Goal: Transaction & Acquisition: Purchase product/service

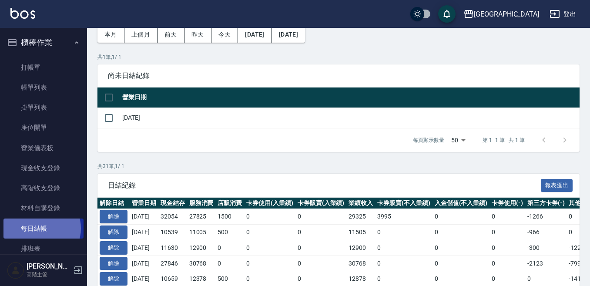
scroll to position [198, 0]
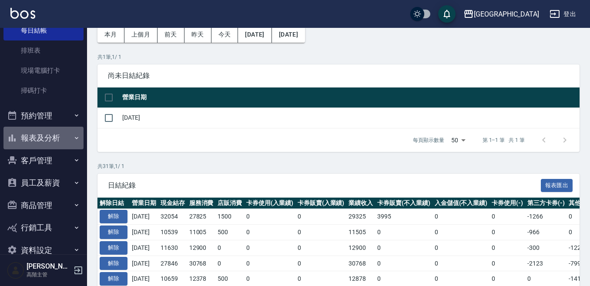
click at [47, 136] on button "報表及分析" at bounding box center [43, 138] width 80 height 23
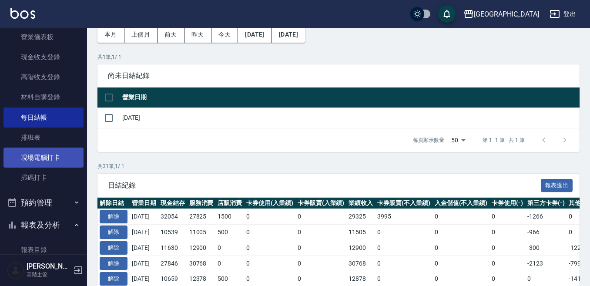
scroll to position [67, 0]
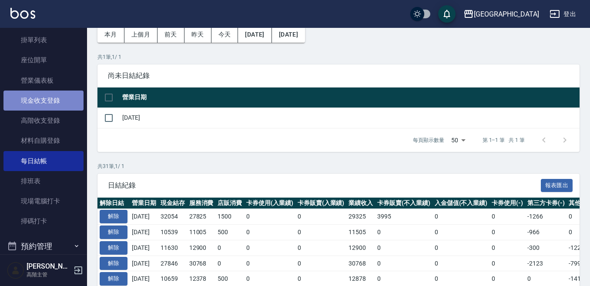
click at [46, 100] on link "現金收支登錄" at bounding box center [43, 101] width 80 height 20
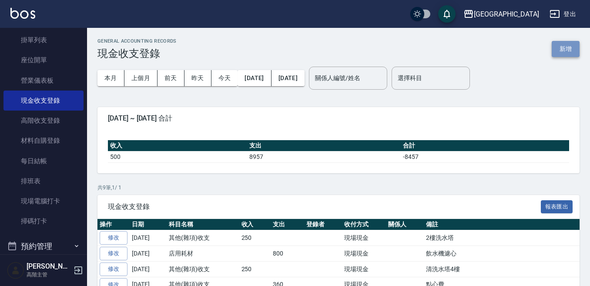
click at [561, 50] on button "新增" at bounding box center [566, 49] width 28 height 16
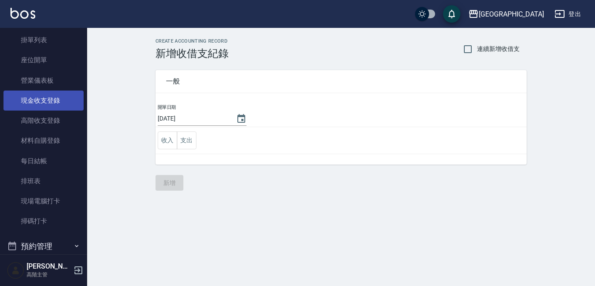
click at [45, 101] on link "現金收支登錄" at bounding box center [43, 101] width 80 height 20
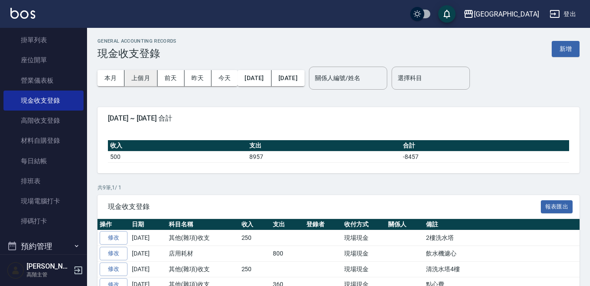
click at [144, 79] on button "上個月" at bounding box center [140, 78] width 33 height 16
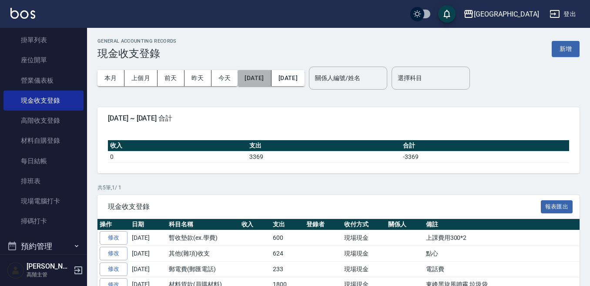
click at [271, 80] on button "[DATE]" at bounding box center [255, 78] width 34 height 16
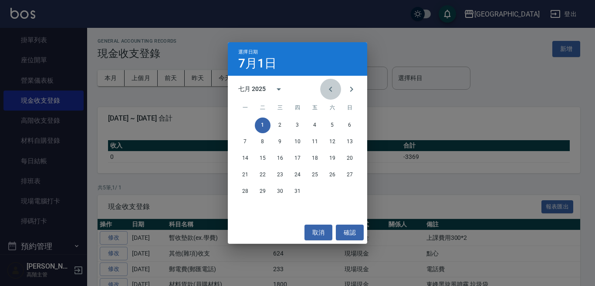
click at [331, 87] on icon "Previous month" at bounding box center [330, 89] width 3 height 5
click at [328, 90] on icon "Previous month" at bounding box center [330, 89] width 10 height 10
click at [350, 91] on icon "Next month" at bounding box center [351, 89] width 3 height 5
drag, startPoint x: 341, startPoint y: 123, endPoint x: 352, endPoint y: 126, distance: 11.3
click at [352, 126] on div "1" at bounding box center [297, 126] width 139 height 16
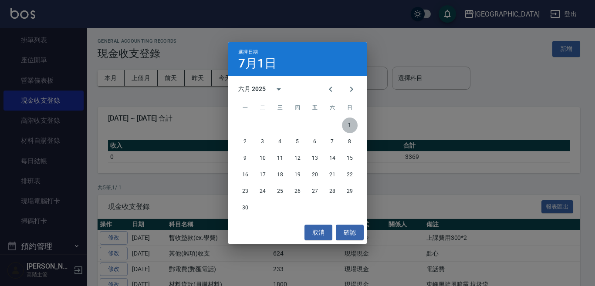
click at [352, 126] on button "1" at bounding box center [350, 126] width 16 height 16
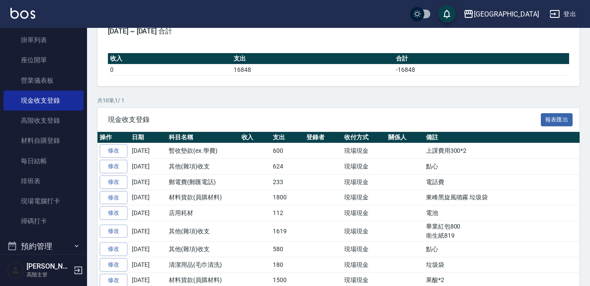
scroll to position [131, 0]
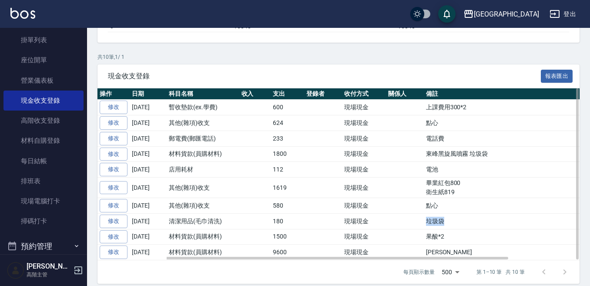
drag, startPoint x: 426, startPoint y: 222, endPoint x: 447, endPoint y: 223, distance: 20.9
click at [448, 223] on td "垃圾袋" at bounding box center [543, 221] width 239 height 16
copy td "垃圾袋"
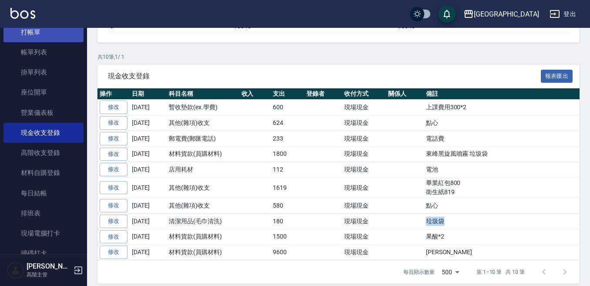
scroll to position [0, 0]
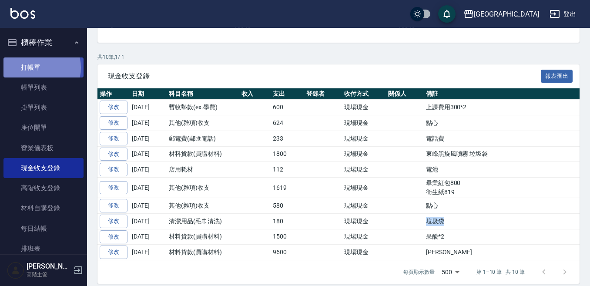
click at [38, 67] on link "打帳單" at bounding box center [43, 67] width 80 height 20
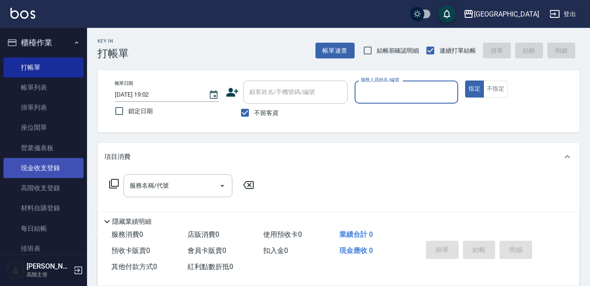
click at [44, 170] on link "現金收支登錄" at bounding box center [43, 168] width 80 height 20
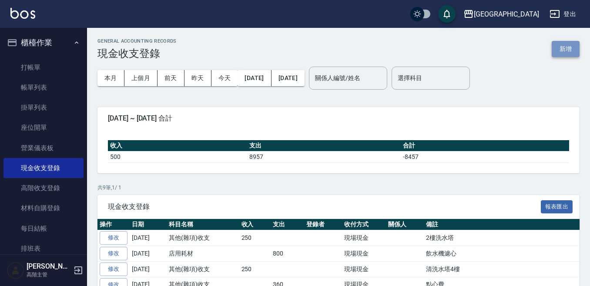
click at [566, 49] on button "新增" at bounding box center [566, 49] width 28 height 16
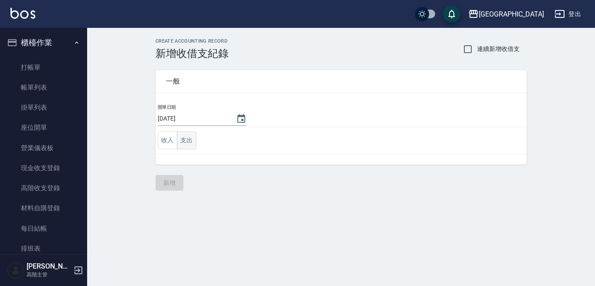
click at [185, 138] on button "支出" at bounding box center [187, 140] width 20 height 18
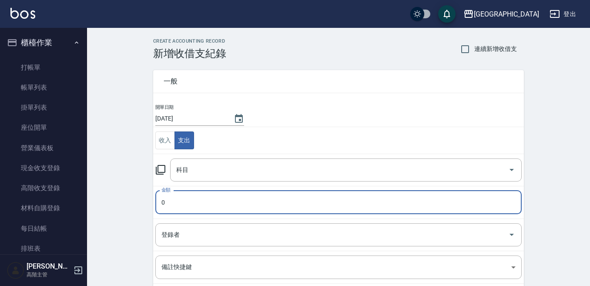
click at [168, 200] on input "0" at bounding box center [338, 203] width 366 height 24
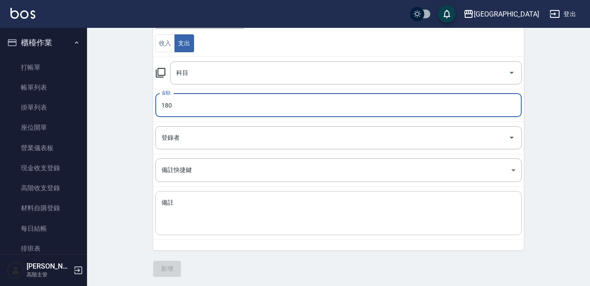
scroll to position [98, 0]
type input "180"
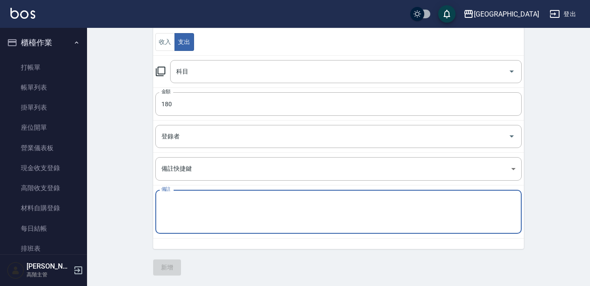
click at [166, 215] on textarea "備註" at bounding box center [338, 212] width 354 height 30
click at [162, 201] on textarea "備註" at bounding box center [338, 212] width 354 height 30
paste textarea "垃圾袋"
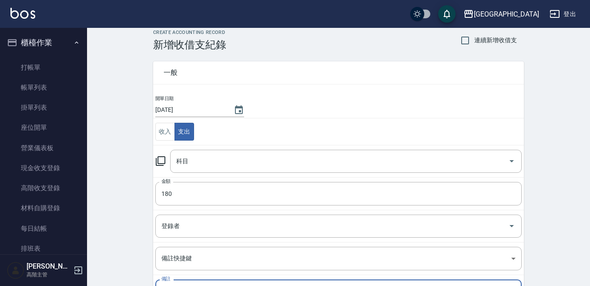
scroll to position [0, 0]
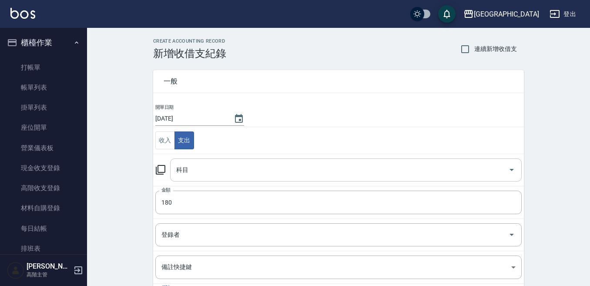
type textarea "垃圾袋"
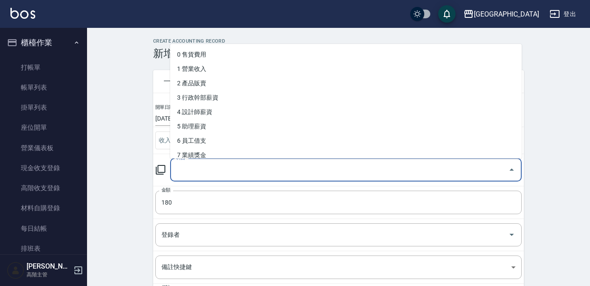
click at [182, 173] on input "科目" at bounding box center [339, 169] width 331 height 15
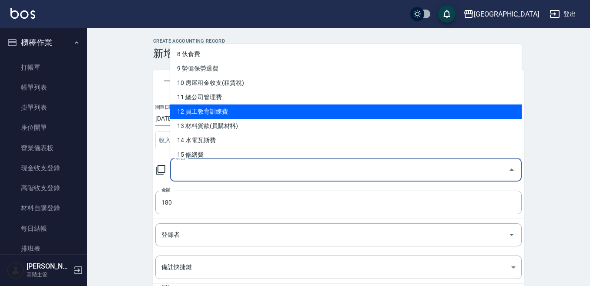
scroll to position [131, 0]
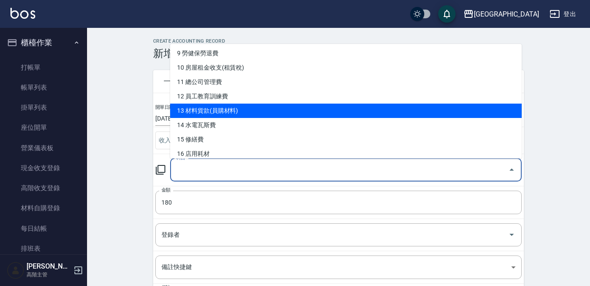
click at [197, 111] on li "13 材料貨款(員購材料)" at bounding box center [346, 111] width 352 height 14
type input "13 材料貨款(員購材料)"
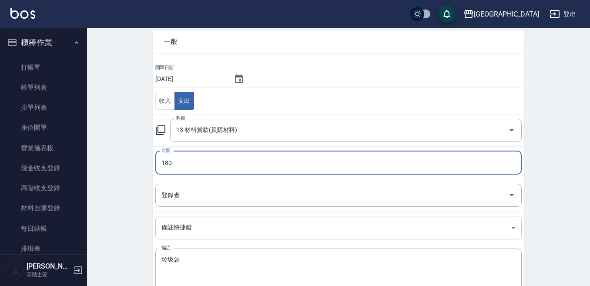
scroll to position [98, 0]
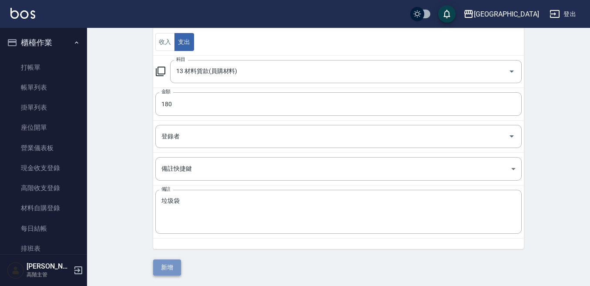
click at [167, 267] on button "新增" at bounding box center [167, 267] width 28 height 16
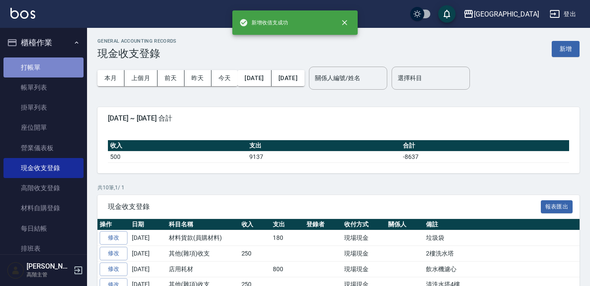
click at [44, 70] on link "打帳單" at bounding box center [43, 67] width 80 height 20
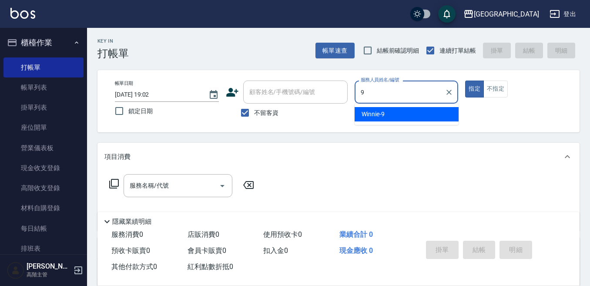
type input "Winnie-9"
type button "true"
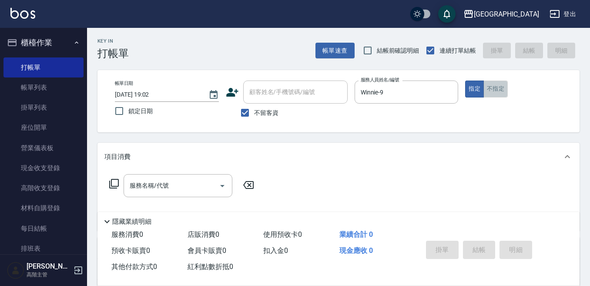
drag, startPoint x: 503, startPoint y: 90, endPoint x: 448, endPoint y: 99, distance: 56.0
click at [502, 92] on button "不指定" at bounding box center [496, 89] width 24 height 17
click at [167, 184] on input "服務名稱/代號" at bounding box center [172, 185] width 88 height 15
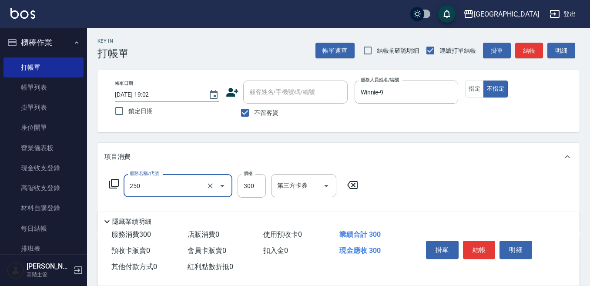
type input "日式洗髮(250)"
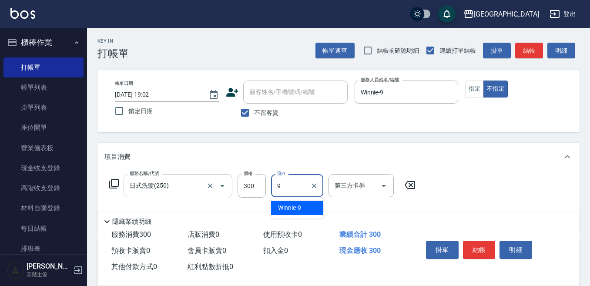
type input "Winnie-9"
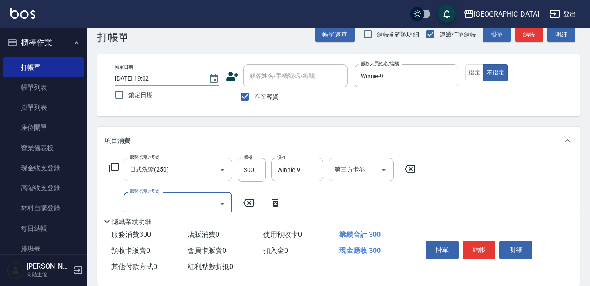
scroll to position [44, 0]
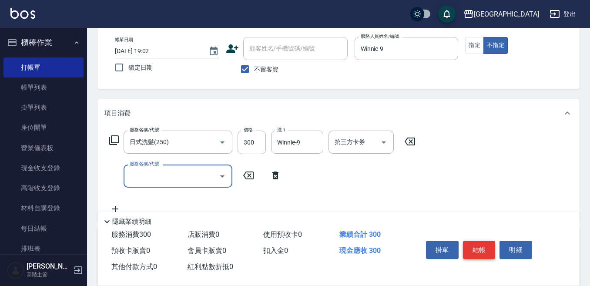
click at [478, 248] on button "結帳" at bounding box center [479, 250] width 33 height 18
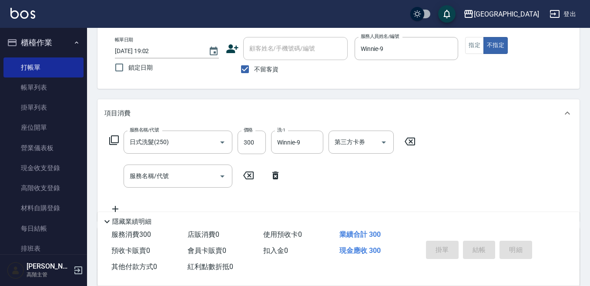
type input "[DATE] 19:03"
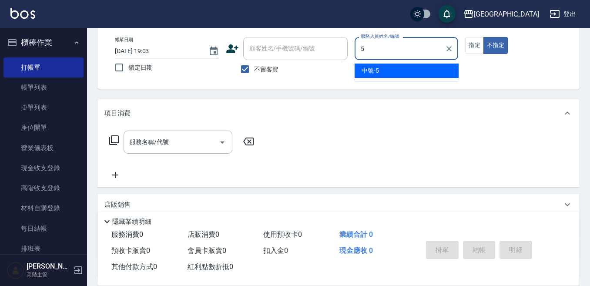
type input "中號-5"
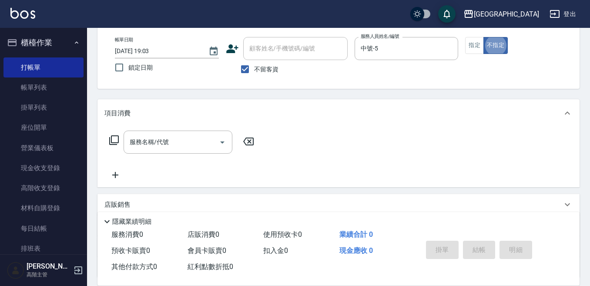
type button "false"
drag, startPoint x: 473, startPoint y: 44, endPoint x: 458, endPoint y: 54, distance: 17.6
click at [473, 44] on button "指定" at bounding box center [474, 45] width 19 height 17
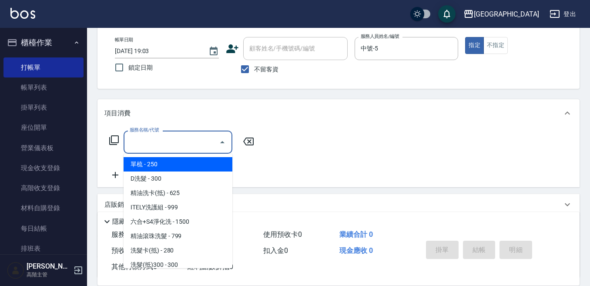
click at [175, 139] on input "服務名稱/代號" at bounding box center [172, 141] width 88 height 15
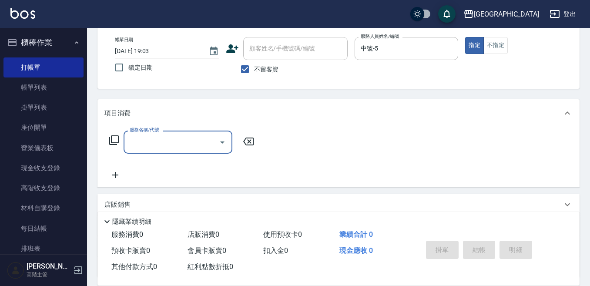
click at [142, 142] on input "服務名稱/代號" at bounding box center [172, 141] width 88 height 15
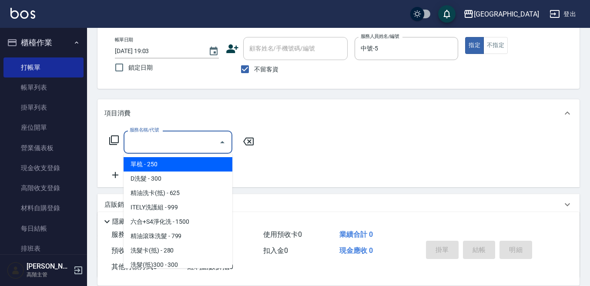
click at [131, 142] on input "服務名稱/代號" at bounding box center [172, 141] width 88 height 15
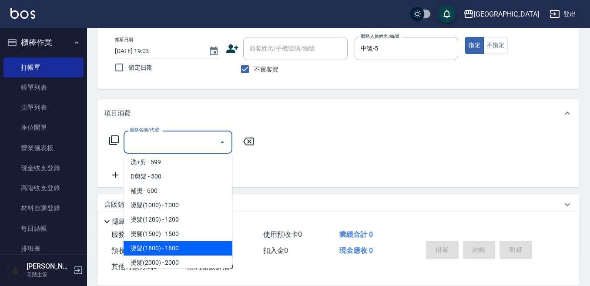
scroll to position [261, 0]
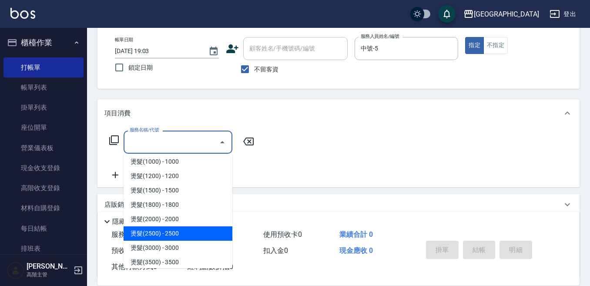
click at [171, 235] on span "燙髮(2500) - 2500" at bounding box center [178, 233] width 109 height 14
type input "燙髮(2500)(406)"
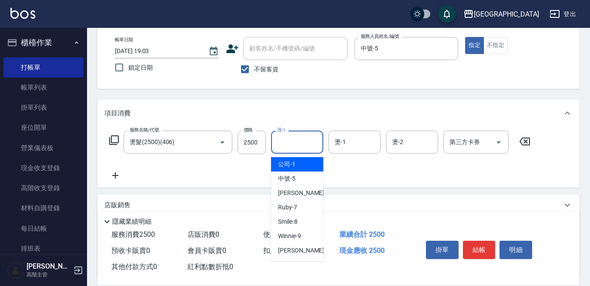
click at [286, 144] on input "洗-1" at bounding box center [297, 141] width 44 height 15
type input "中號-5"
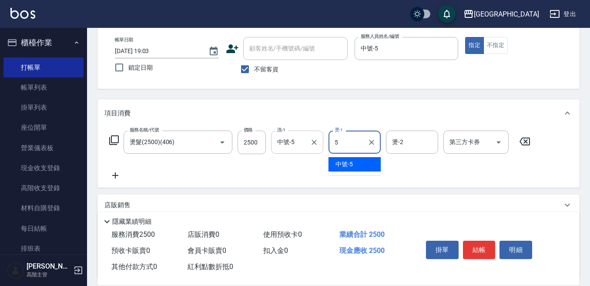
type input "中號-5"
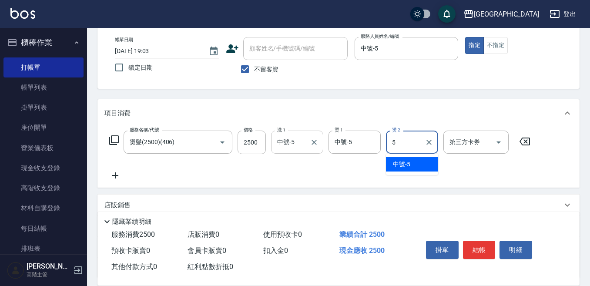
type input "中號-5"
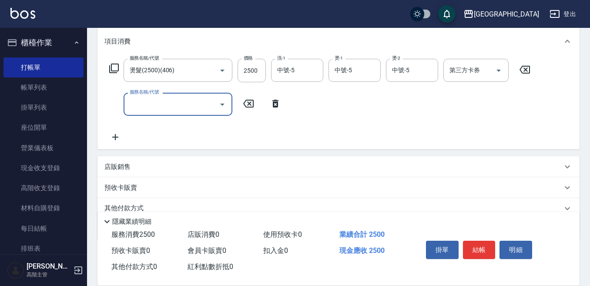
scroll to position [131, 0]
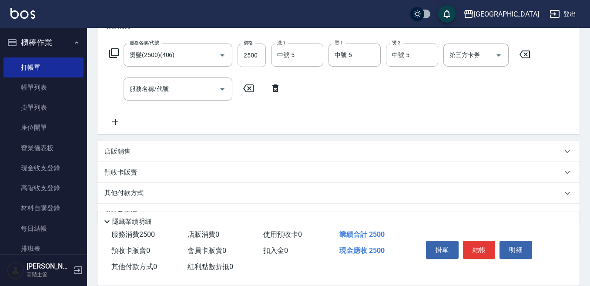
click at [110, 152] on p "店販銷售" at bounding box center [117, 151] width 26 height 9
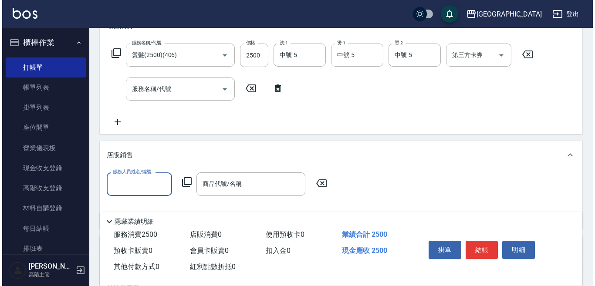
scroll to position [0, 0]
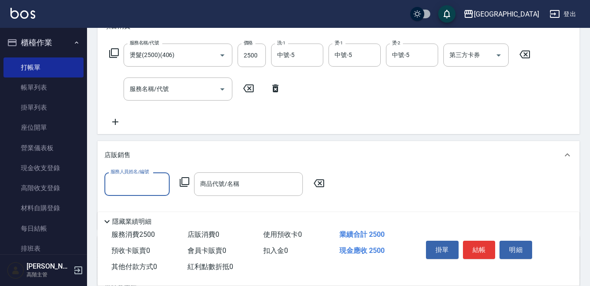
click at [119, 185] on input "服務人員姓名/編號" at bounding box center [136, 183] width 57 height 15
type input "中號-5"
click at [186, 180] on icon at bounding box center [184, 182] width 10 height 10
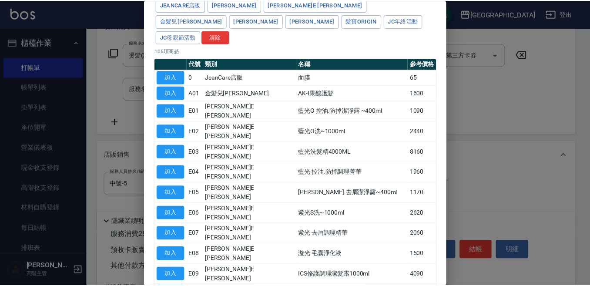
scroll to position [87, 0]
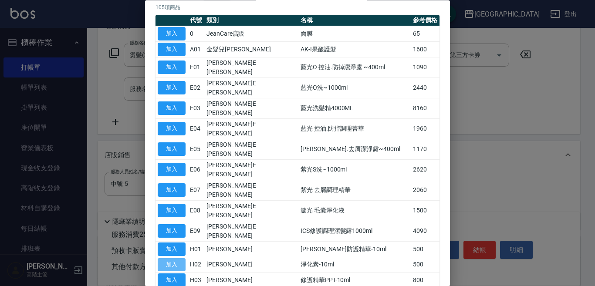
click at [171, 258] on button "加入" at bounding box center [172, 264] width 28 height 13
type input "淨化素-10ml"
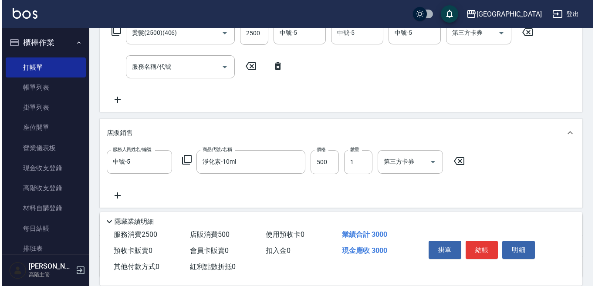
scroll to position [174, 0]
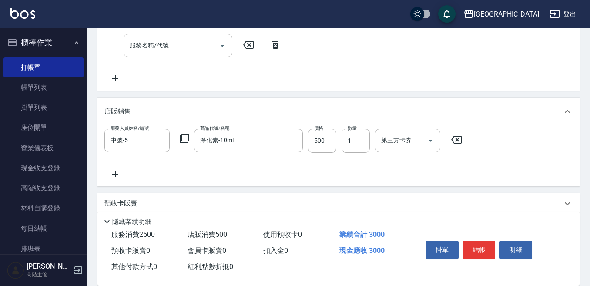
click at [183, 138] on icon at bounding box center [184, 138] width 10 height 10
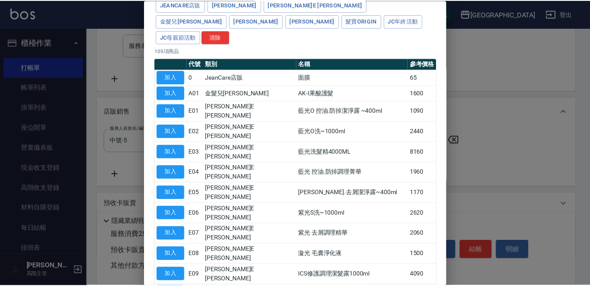
scroll to position [87, 0]
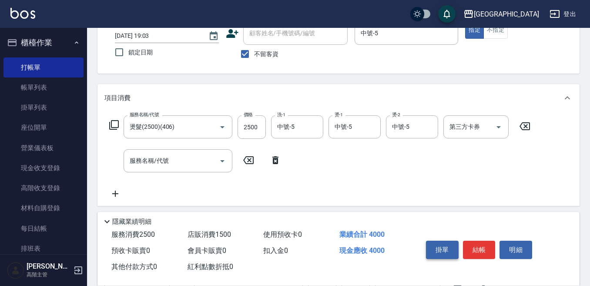
scroll to position [44, 0]
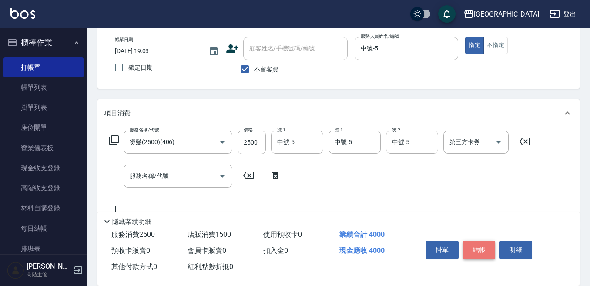
click at [476, 247] on button "結帳" at bounding box center [479, 250] width 33 height 18
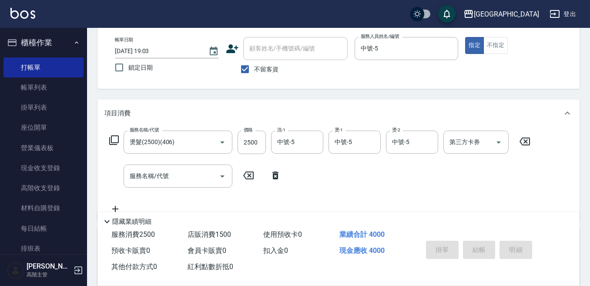
type input "[DATE] 19:04"
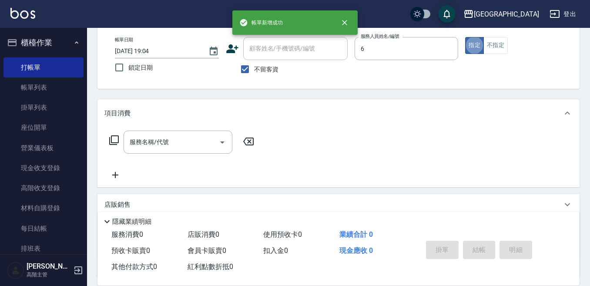
type input "[PERSON_NAME]-6"
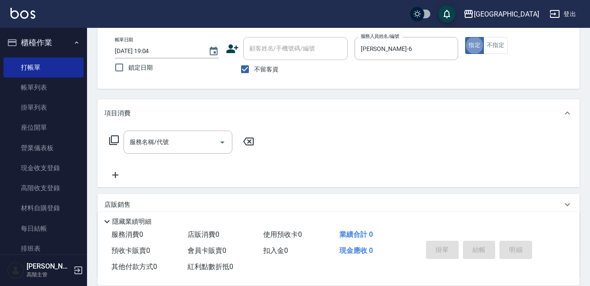
click at [147, 138] on div "服務名稱/代號 服務名稱/代號" at bounding box center [178, 142] width 109 height 23
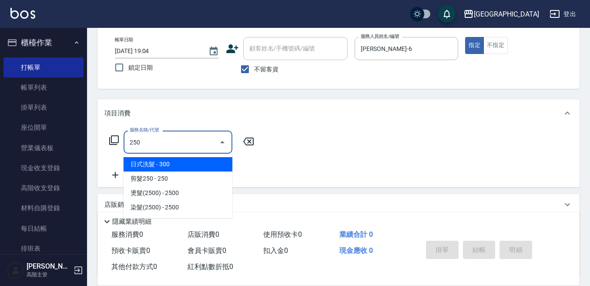
type input "日式洗髮(250)"
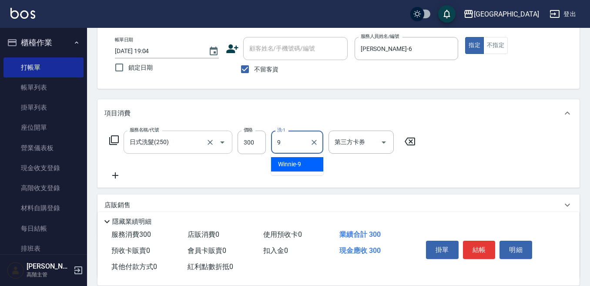
type input "Winnie-9"
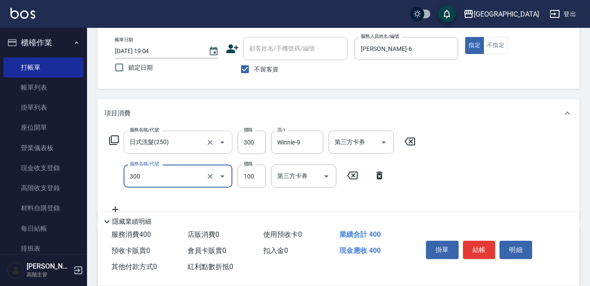
type input "剪瀏海(300)"
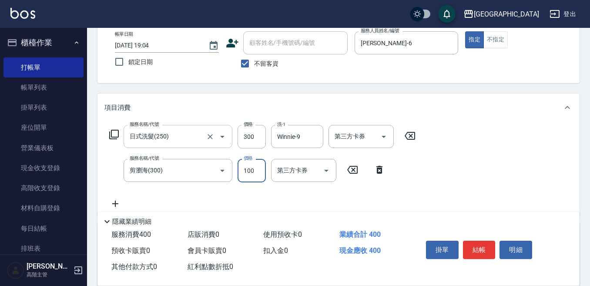
scroll to position [87, 0]
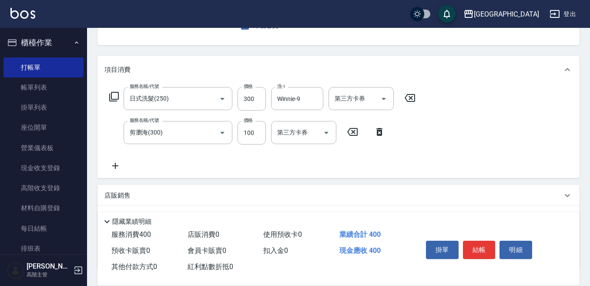
drag, startPoint x: 114, startPoint y: 168, endPoint x: 134, endPoint y: 163, distance: 21.0
click at [132, 163] on div "服務名稱/代號 日式洗髮(250) 服務名稱/代號 價格 300 價格 洗-1 Winnie-9 洗-1 第三方卡券 第三方卡券 服務名稱/代號 剪瀏海(30…" at bounding box center [262, 129] width 316 height 84
click at [134, 163] on div "服務名稱/代號 日式洗髮(250) 服務名稱/代號 價格 300 價格 洗-1 Winnie-9 洗-1 第三方卡券 第三方卡券 服務名稱/代號 剪瀏海(30…" at bounding box center [262, 129] width 316 height 84
click at [115, 165] on icon at bounding box center [115, 166] width 6 height 6
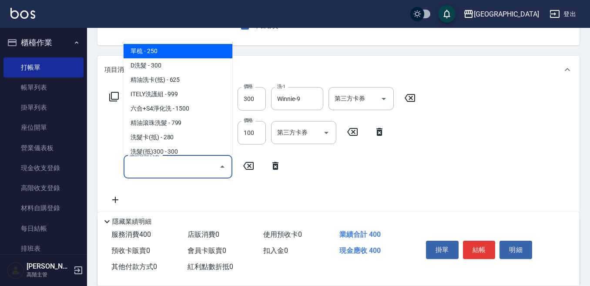
click at [135, 170] on input "服務名稱/代號" at bounding box center [172, 166] width 88 height 15
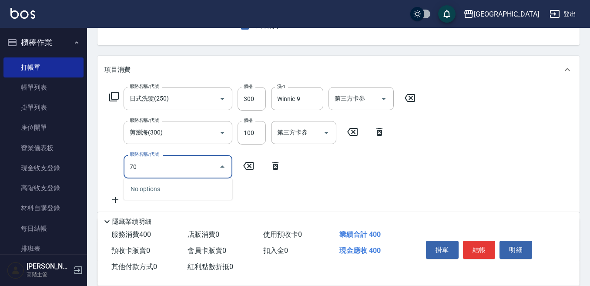
type input "7"
type input "護髮柔順(601)"
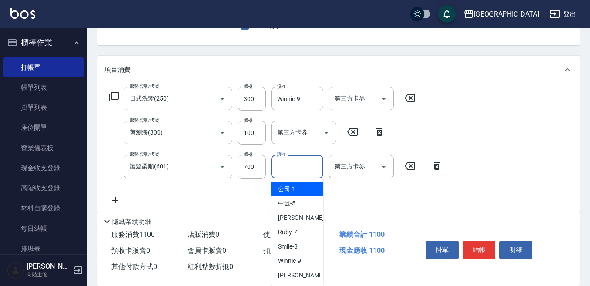
drag, startPoint x: 289, startPoint y: 165, endPoint x: 282, endPoint y: 180, distance: 16.4
click at [288, 166] on input "護-1" at bounding box center [297, 166] width 44 height 15
type input "Winnie-9"
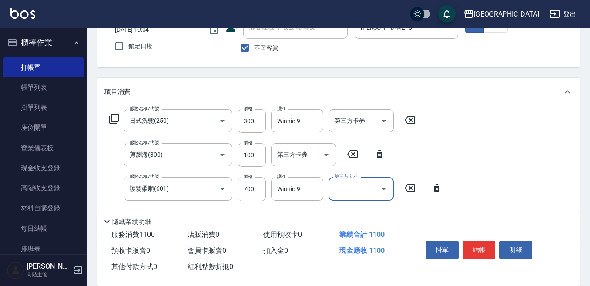
scroll to position [44, 0]
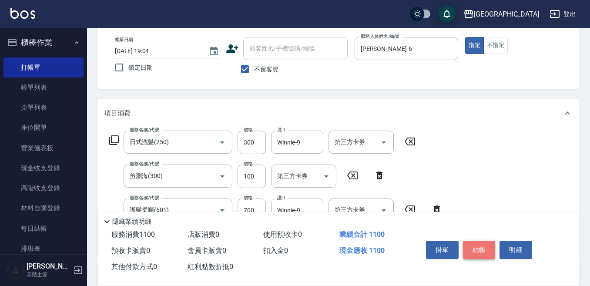
click at [479, 243] on button "結帳" at bounding box center [479, 250] width 33 height 18
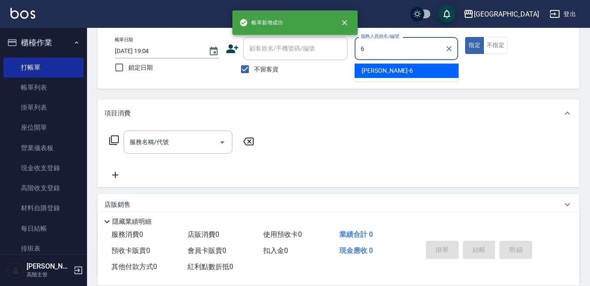
type input "[PERSON_NAME]-6"
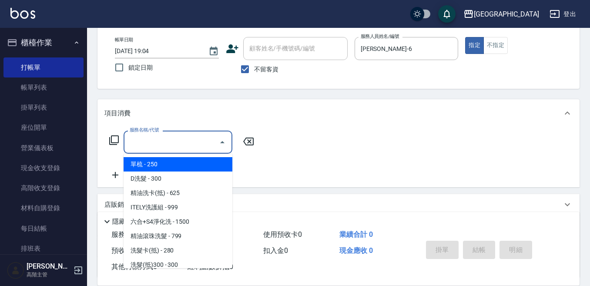
click at [177, 143] on input "服務名稱/代號" at bounding box center [172, 141] width 88 height 15
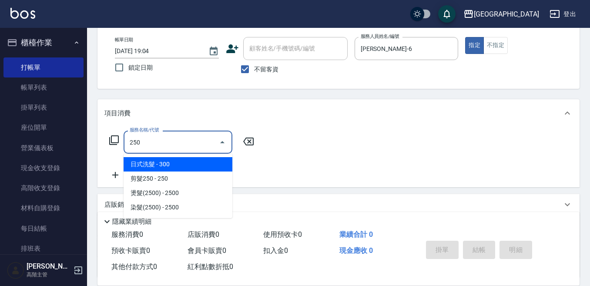
type input "日式洗髮(250)"
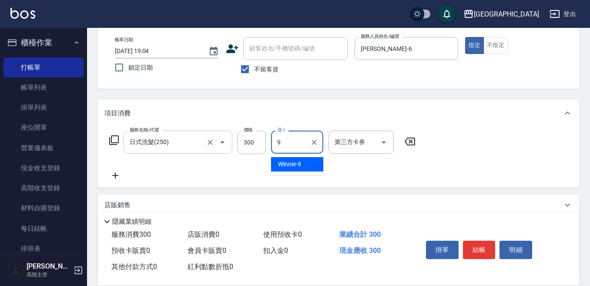
type input "Winnie-9"
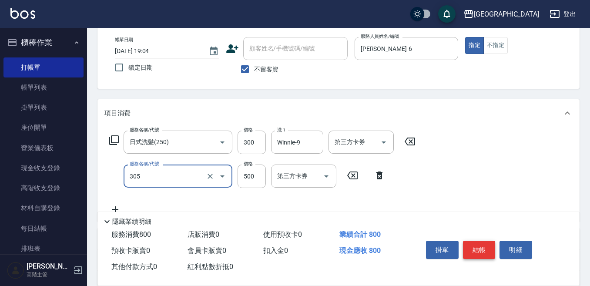
type input "剪髮500(305)"
click at [473, 243] on button "結帳" at bounding box center [479, 250] width 33 height 18
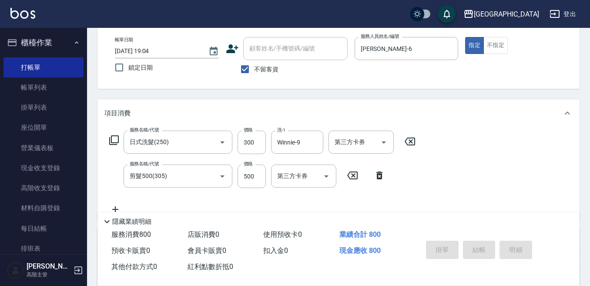
type input "[DATE] 19:05"
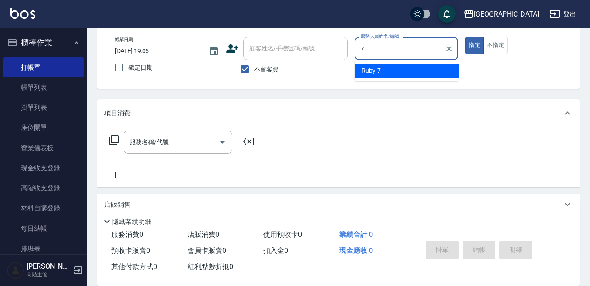
type input "Ruby-7"
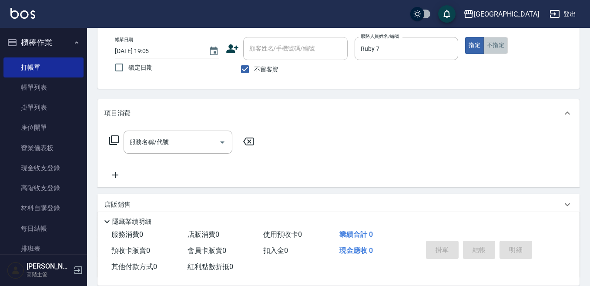
click at [494, 42] on button "不指定" at bounding box center [496, 45] width 24 height 17
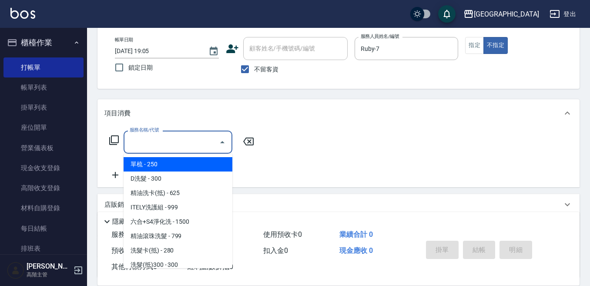
click at [148, 135] on div "服務名稱/代號 服務名稱/代號" at bounding box center [178, 142] width 109 height 23
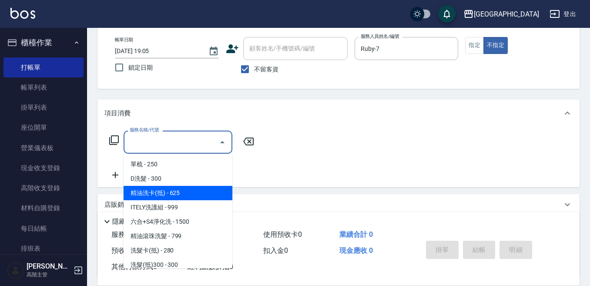
drag, startPoint x: 175, startPoint y: 198, endPoint x: 195, endPoint y: 185, distance: 24.1
click at [175, 197] on span "精油洗卡(抵) - 625" at bounding box center [178, 193] width 109 height 14
type input "精油洗卡(抵)(210)"
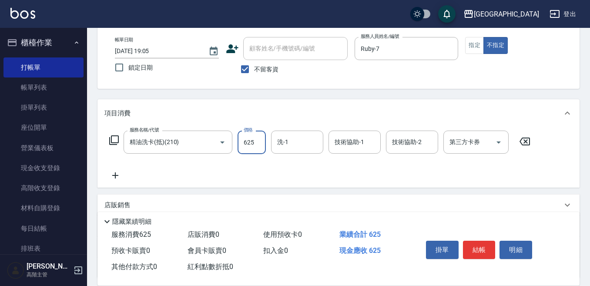
click at [248, 142] on input "625" at bounding box center [252, 143] width 28 height 24
type input "666"
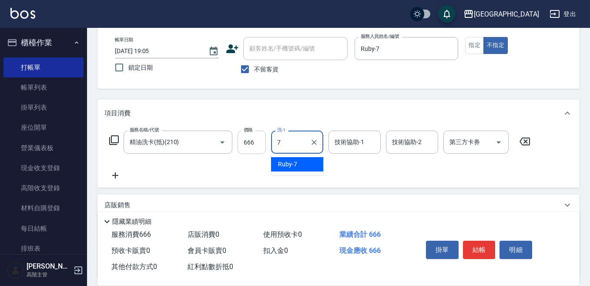
type input "Ruby-7"
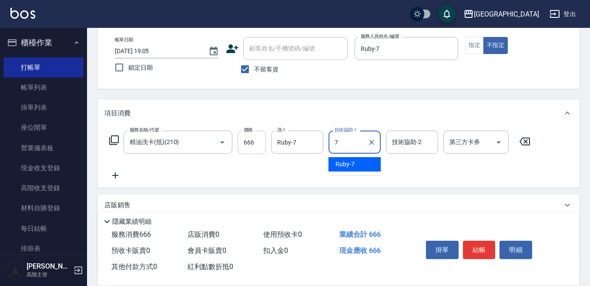
type input "Ruby-7"
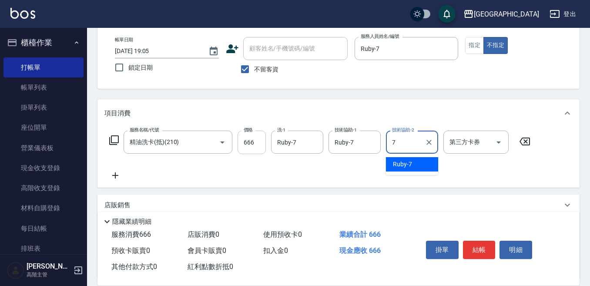
type input "Ruby-7"
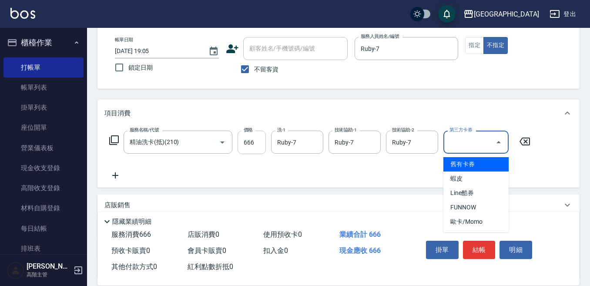
type input "舊有卡券"
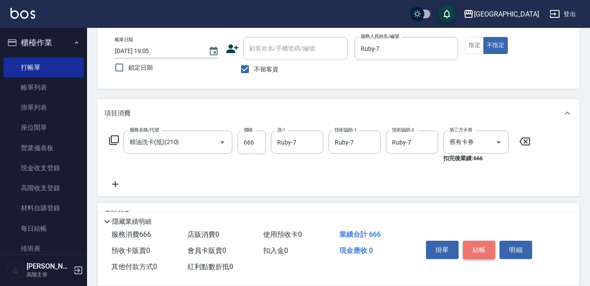
click at [472, 244] on button "結帳" at bounding box center [479, 250] width 33 height 18
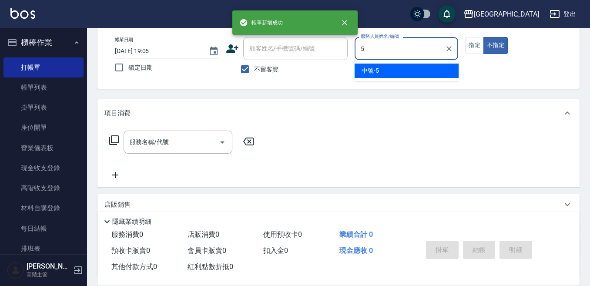
type input "中號-5"
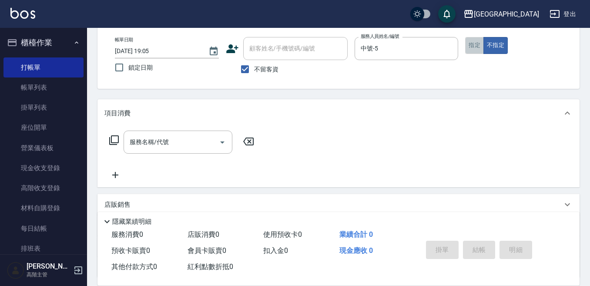
click at [471, 47] on button "指定" at bounding box center [474, 45] width 19 height 17
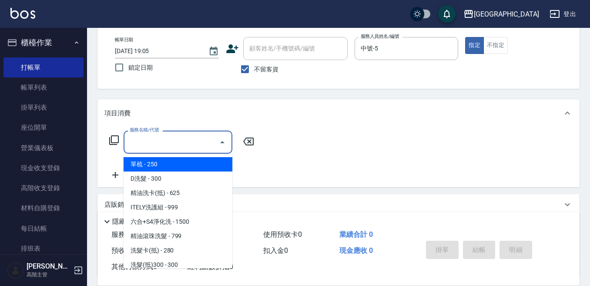
click at [153, 136] on input "服務名稱/代號" at bounding box center [172, 141] width 88 height 15
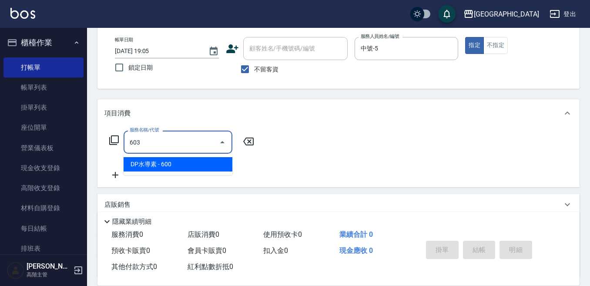
type input "DP水導素(603)"
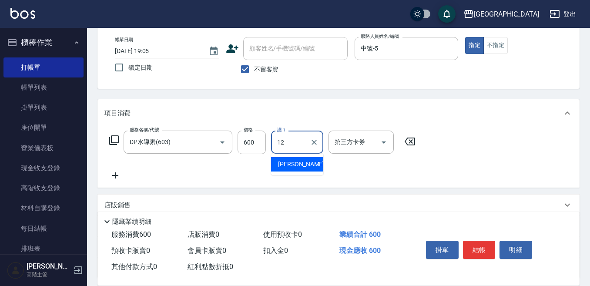
type input "Emily-12"
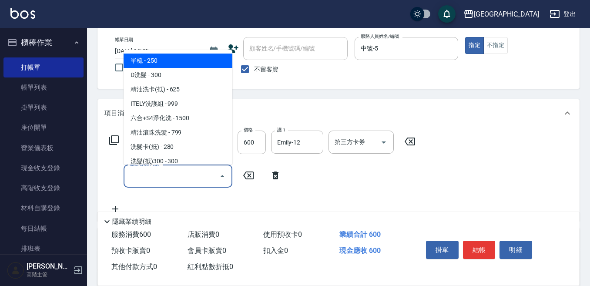
click at [139, 175] on input "服務名稱/代號" at bounding box center [172, 175] width 88 height 15
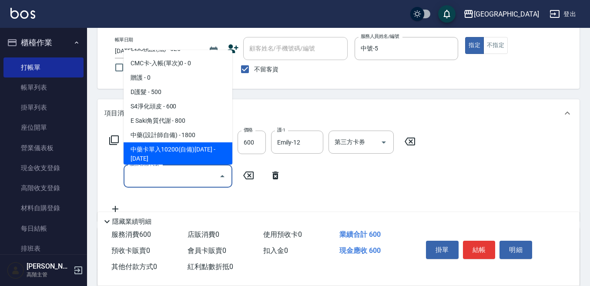
scroll to position [696, 0]
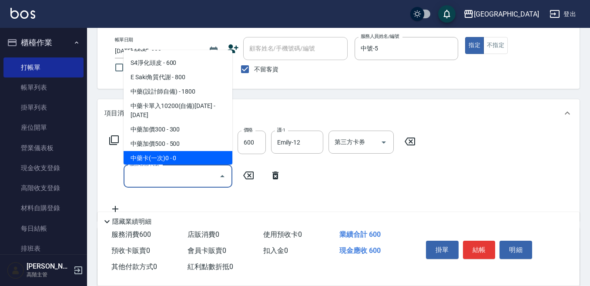
click at [174, 151] on span "中藥卡(一次)0 - 0" at bounding box center [178, 158] width 109 height 14
type input "中藥卡(一次)0(706)"
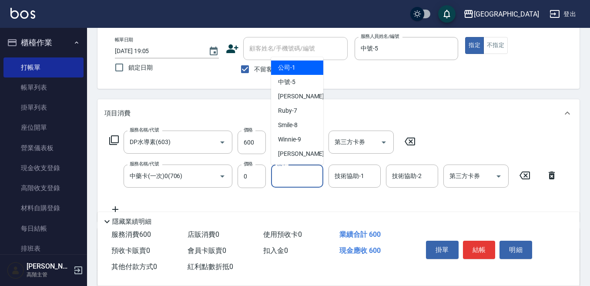
click at [289, 179] on input "洗-1" at bounding box center [297, 175] width 44 height 15
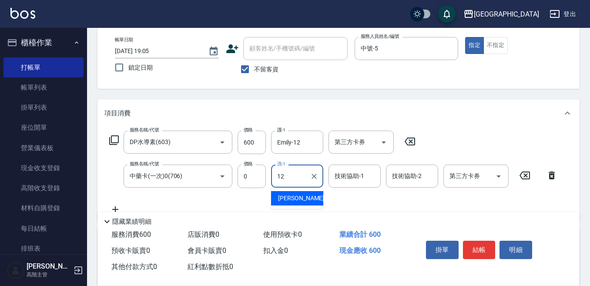
type input "Emily-12"
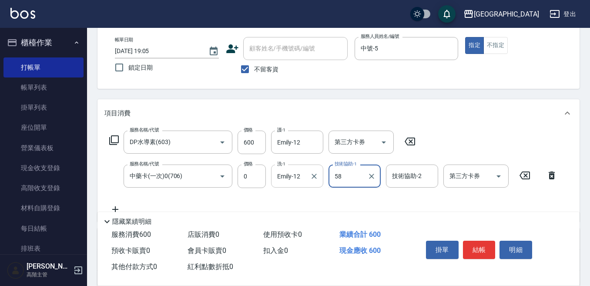
type input "58"
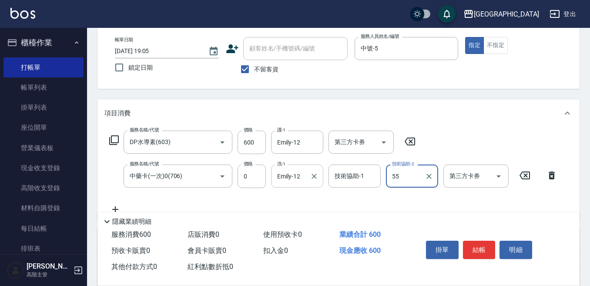
type input "55"
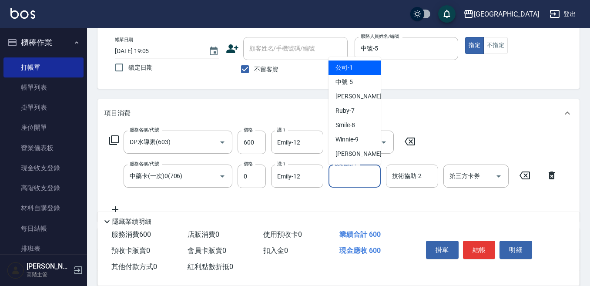
click at [339, 177] on input "技術協助-1" at bounding box center [355, 175] width 44 height 15
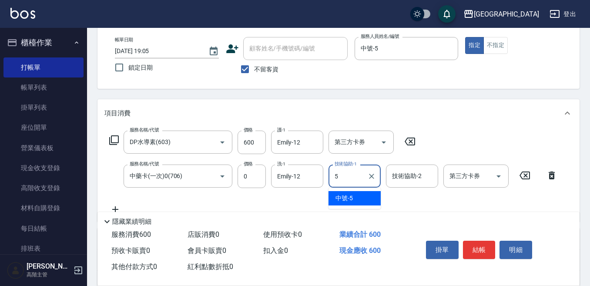
type input "中號-5"
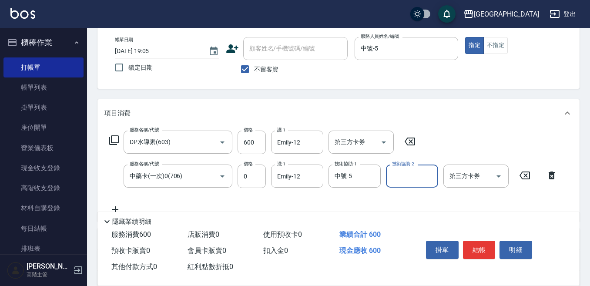
click at [391, 176] on input "技術協助-2" at bounding box center [412, 175] width 44 height 15
type input "中號-5"
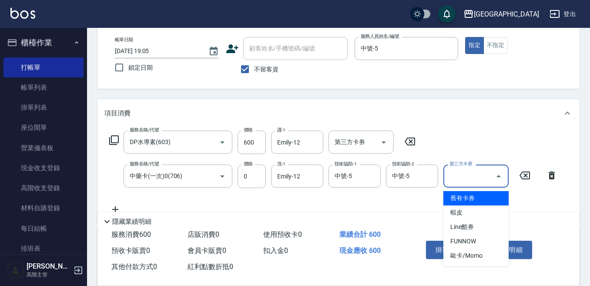
drag, startPoint x: 459, startPoint y: 179, endPoint x: 452, endPoint y: 185, distance: 9.3
click at [458, 178] on input "第三方卡券" at bounding box center [469, 175] width 44 height 15
click at [453, 199] on span "舊有卡券" at bounding box center [476, 198] width 65 height 14
type input "舊有卡券"
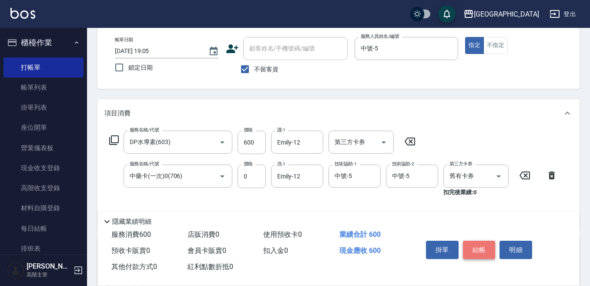
click at [471, 244] on button "結帳" at bounding box center [479, 250] width 33 height 18
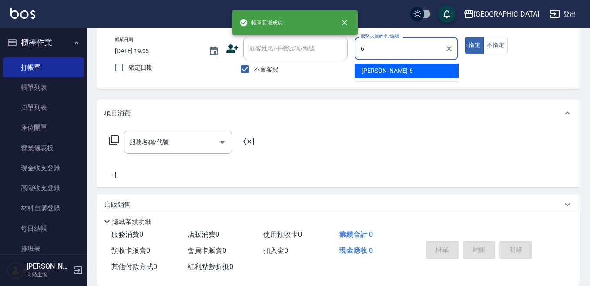
type input "[PERSON_NAME]-6"
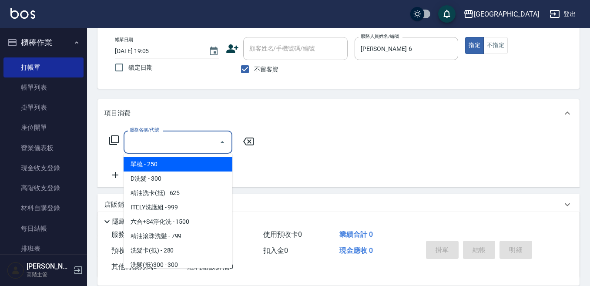
click at [140, 143] on input "服務名稱/代號" at bounding box center [172, 141] width 88 height 15
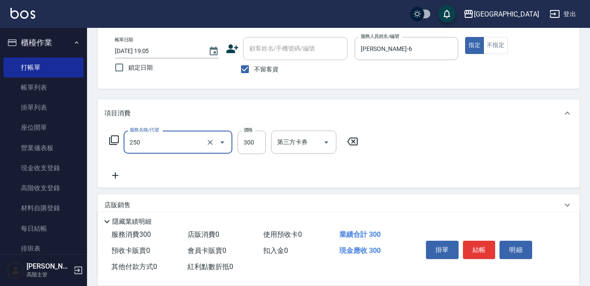
type input "日式洗髮(250)"
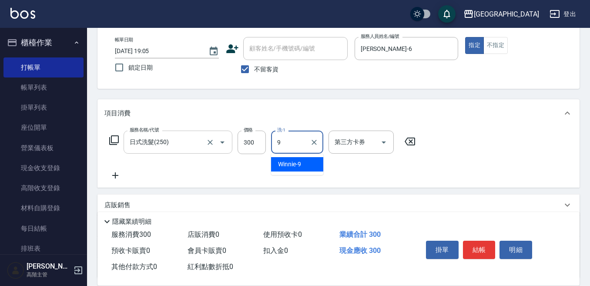
type input "Winnie-9"
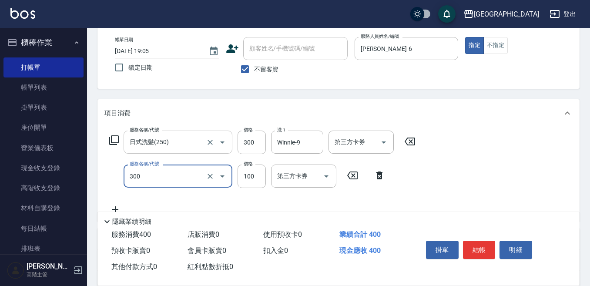
type input "剪瀏海(300)"
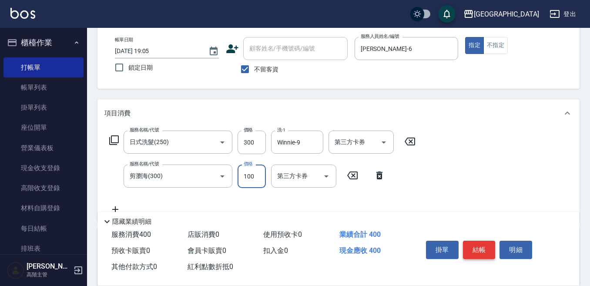
click at [477, 244] on button "結帳" at bounding box center [479, 250] width 33 height 18
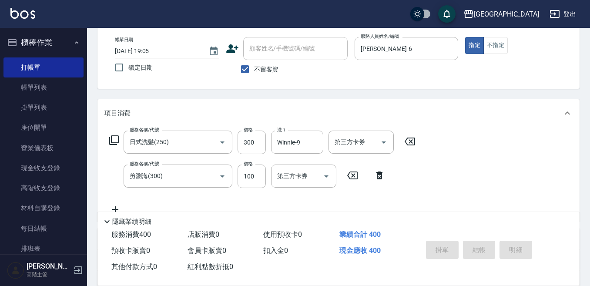
type input "[DATE] 19:06"
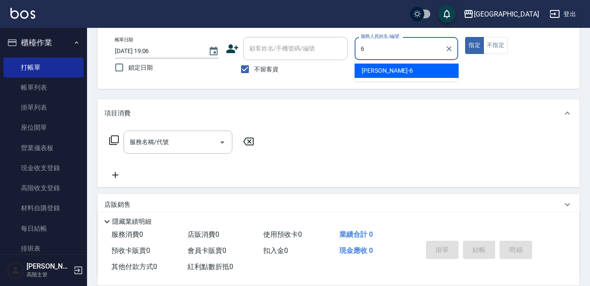
type input "[PERSON_NAME]-6"
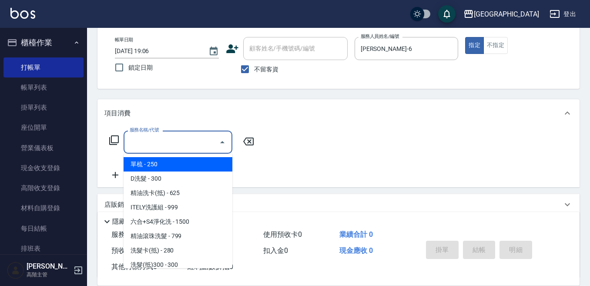
click at [151, 141] on div "服務名稱/代號 服務名稱/代號" at bounding box center [178, 142] width 109 height 23
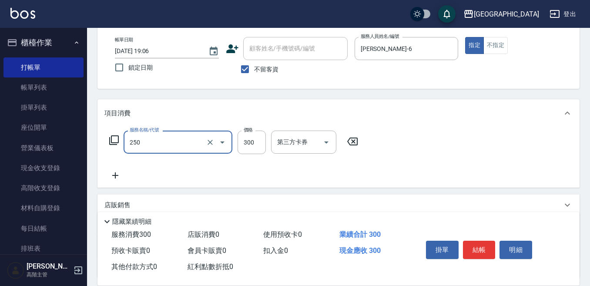
type input "日式洗髮(250)"
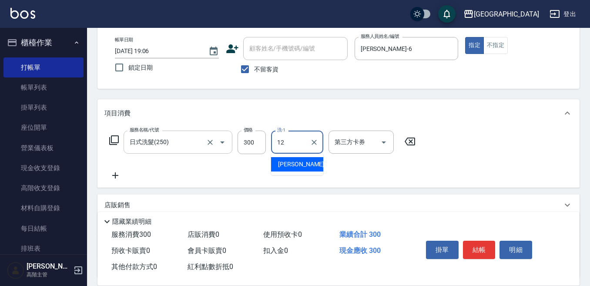
type input "Emily-12"
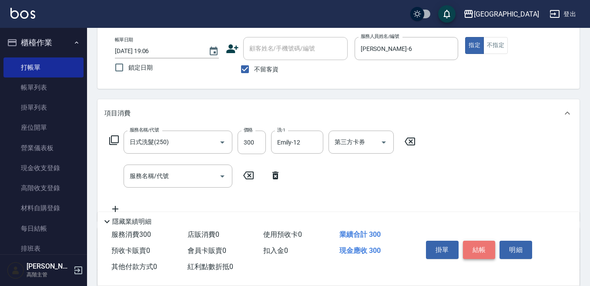
click at [477, 245] on button "結帳" at bounding box center [479, 250] width 33 height 18
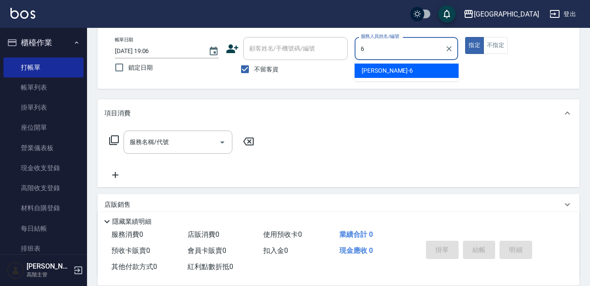
type input "[PERSON_NAME]-6"
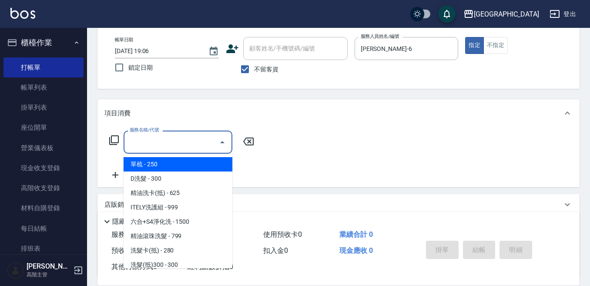
click at [168, 142] on input "服務名稱/代號" at bounding box center [172, 141] width 88 height 15
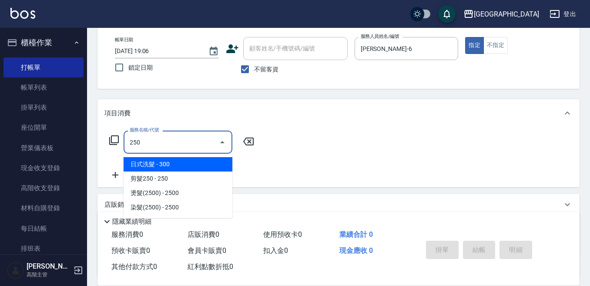
type input "日式洗髮(250)"
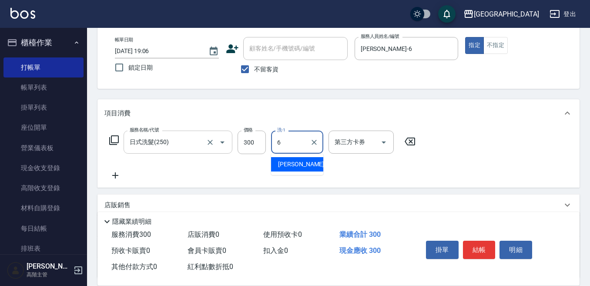
type input "[PERSON_NAME]-6"
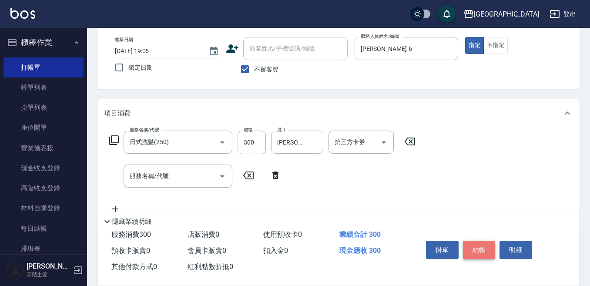
click at [481, 244] on button "結帳" at bounding box center [479, 250] width 33 height 18
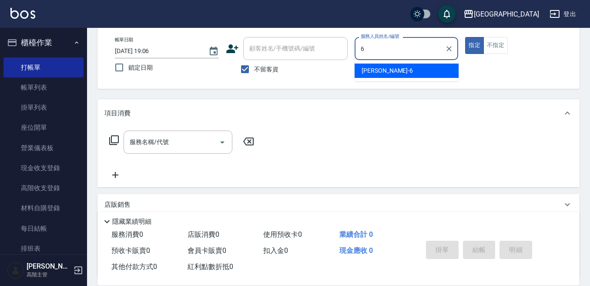
type input "[PERSON_NAME]-6"
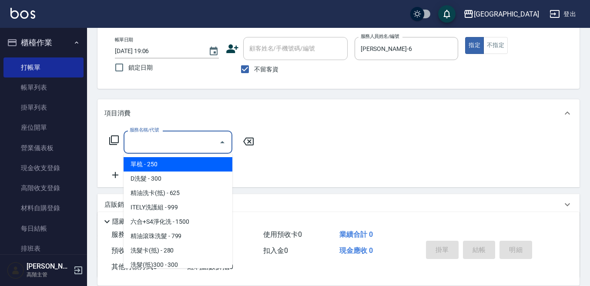
drag, startPoint x: 202, startPoint y: 139, endPoint x: 251, endPoint y: 122, distance: 51.6
click at [207, 139] on input "服務名稱/代號" at bounding box center [172, 141] width 88 height 15
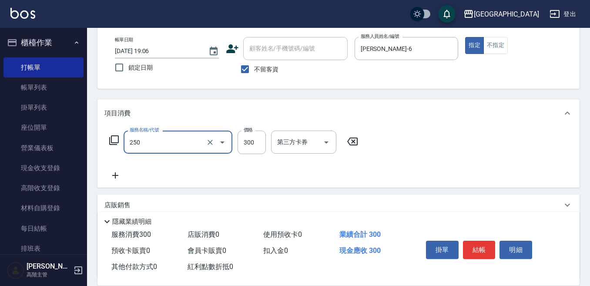
type input "日式洗髮(250)"
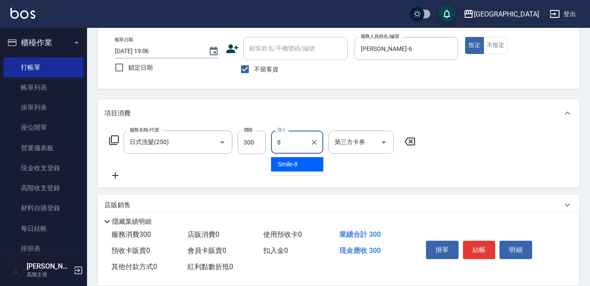
type input "Smile-8"
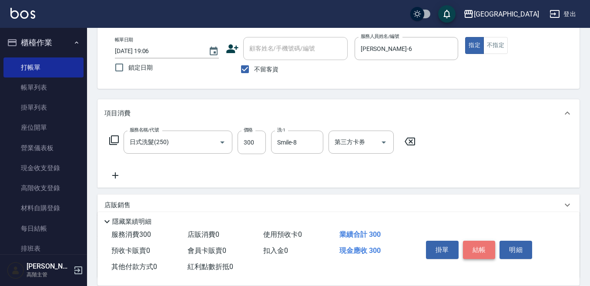
click at [474, 243] on button "結帳" at bounding box center [479, 250] width 33 height 18
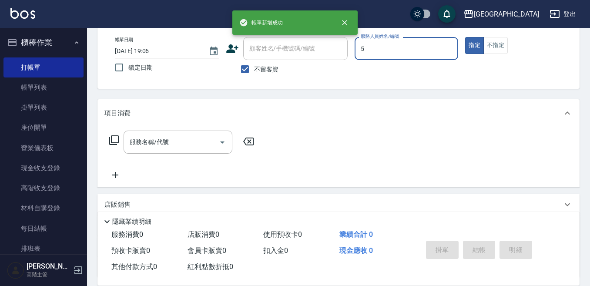
type input "中號-5"
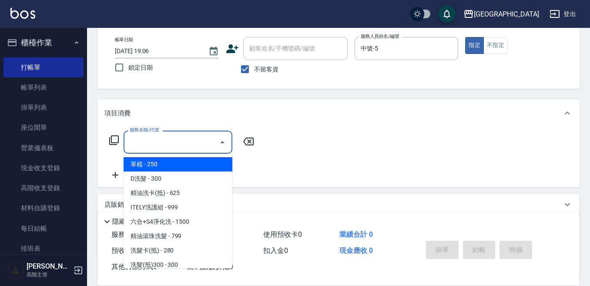
click at [177, 142] on input "服務名稱/代號" at bounding box center [172, 141] width 88 height 15
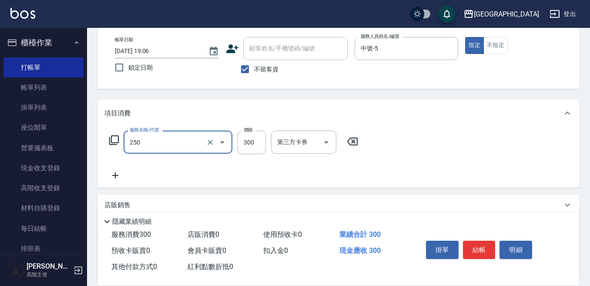
type input "日式洗髮(250)"
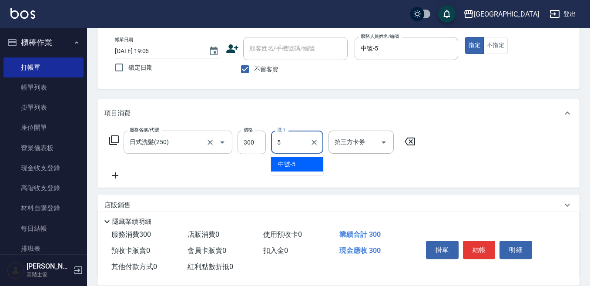
type input "中號-5"
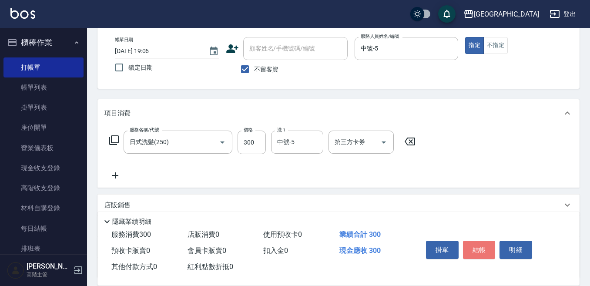
click at [477, 244] on button "結帳" at bounding box center [479, 250] width 33 height 18
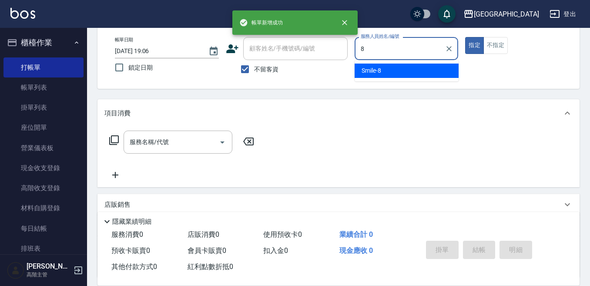
type input "Smile-8"
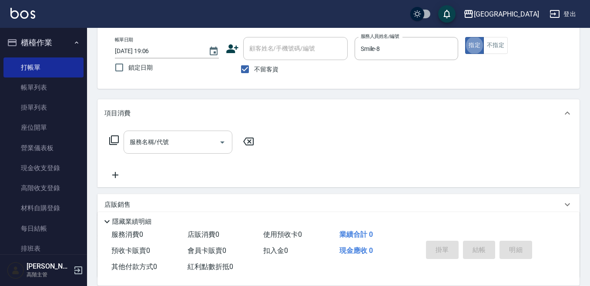
click at [177, 142] on input "服務名稱/代號" at bounding box center [172, 141] width 88 height 15
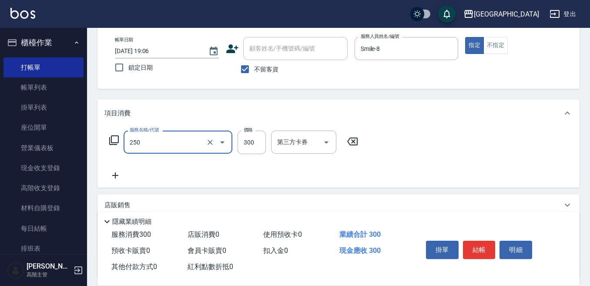
type input "日式洗髮(250)"
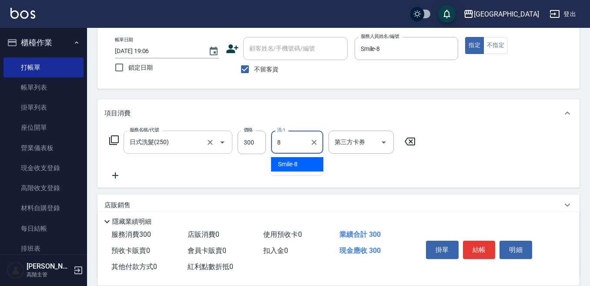
type input "Smile-8"
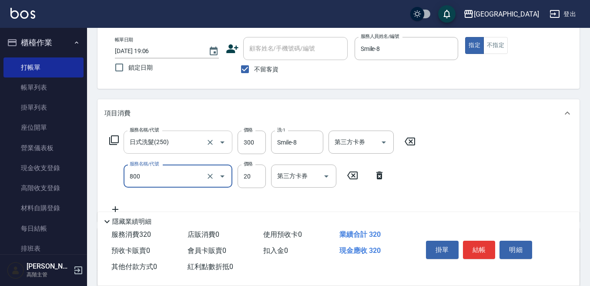
type input "潤絲精(800)"
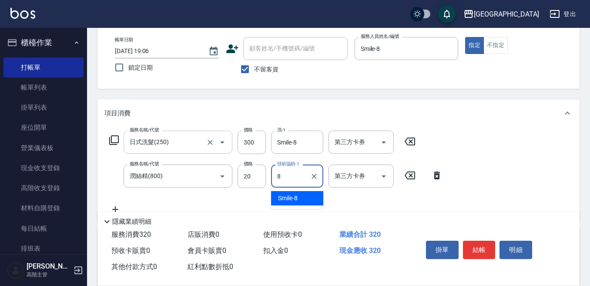
type input "Smile-8"
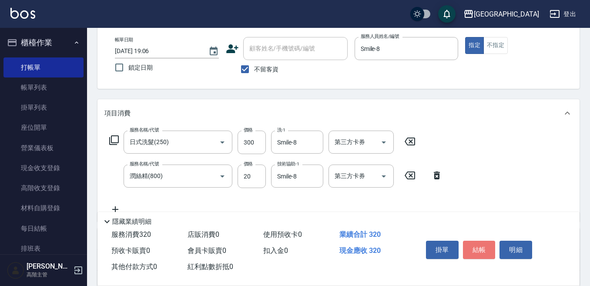
click at [479, 241] on button "結帳" at bounding box center [479, 250] width 33 height 18
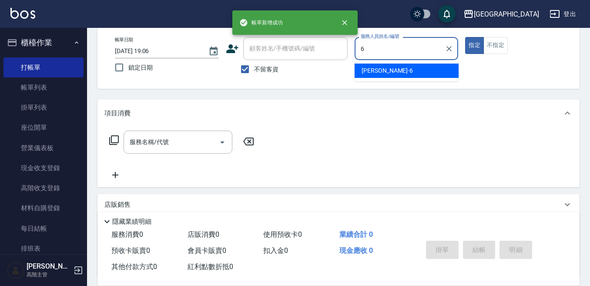
type input "[PERSON_NAME]-6"
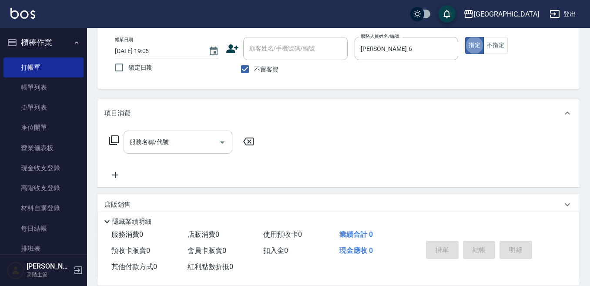
click at [171, 138] on input "服務名稱/代號" at bounding box center [172, 141] width 88 height 15
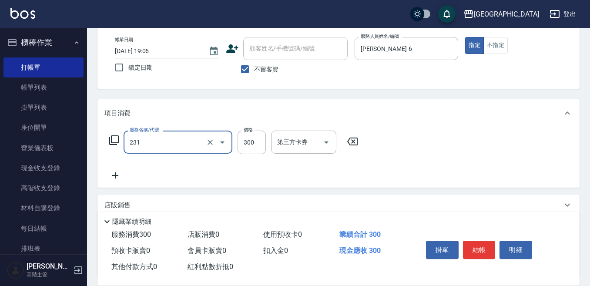
type input "洗髮(抵)300(231)"
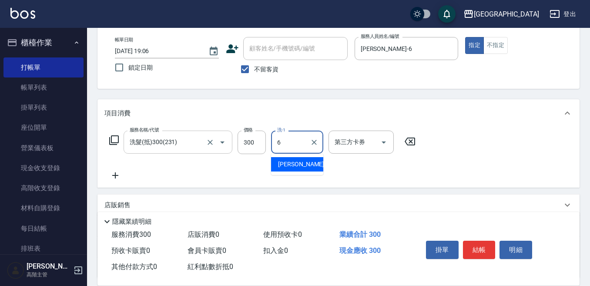
type input "[PERSON_NAME]-6"
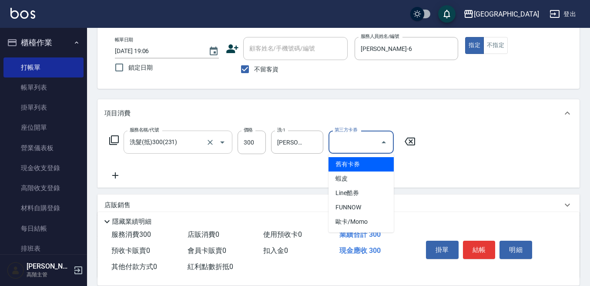
type input "舊有卡券"
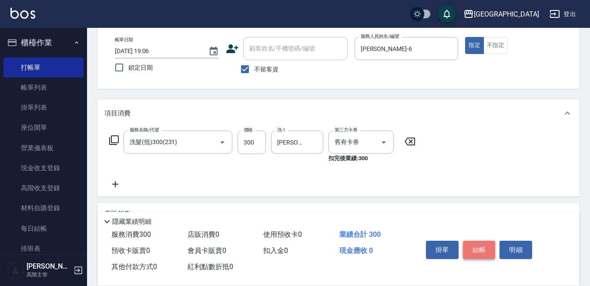
click at [478, 242] on button "結帳" at bounding box center [479, 250] width 33 height 18
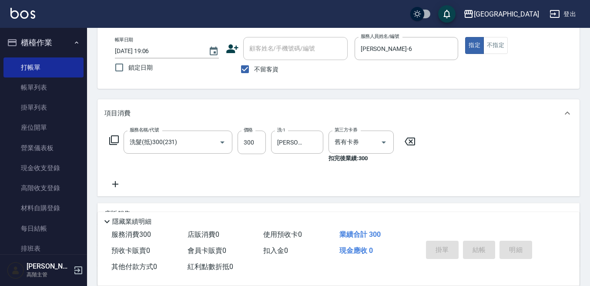
type input "[DATE] 19:07"
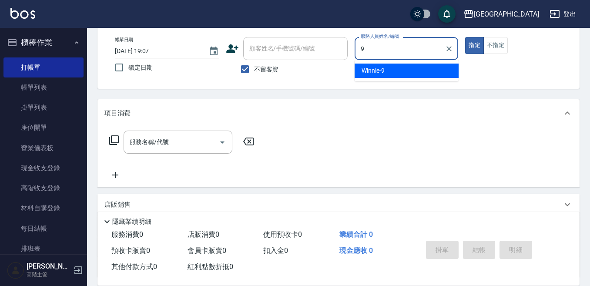
click at [383, 71] on span "Winnie -9" at bounding box center [373, 70] width 23 height 9
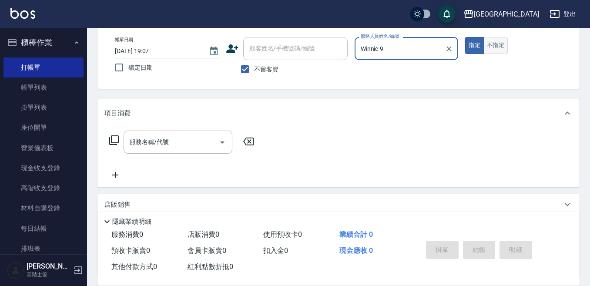
type input "Winnie-9"
drag, startPoint x: 496, startPoint y: 44, endPoint x: 382, endPoint y: 69, distance: 116.3
click at [493, 44] on button "不指定" at bounding box center [496, 45] width 24 height 17
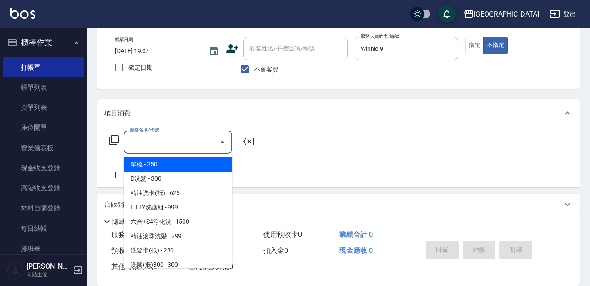
click at [180, 137] on input "服務名稱/代號" at bounding box center [172, 141] width 88 height 15
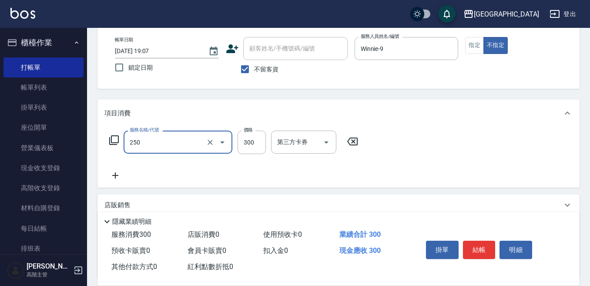
type input "日式洗髮(250)"
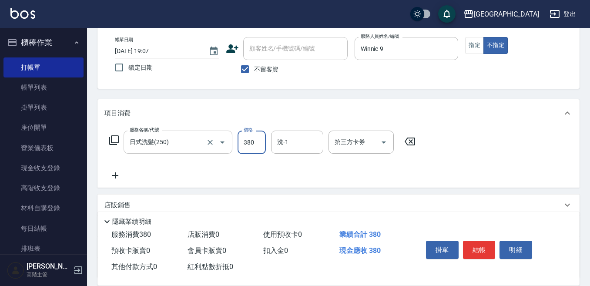
type input "380"
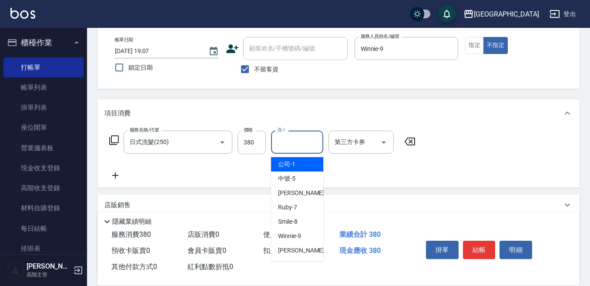
click at [285, 138] on div "洗-1 洗-1" at bounding box center [297, 142] width 52 height 23
type input "Winnie-9"
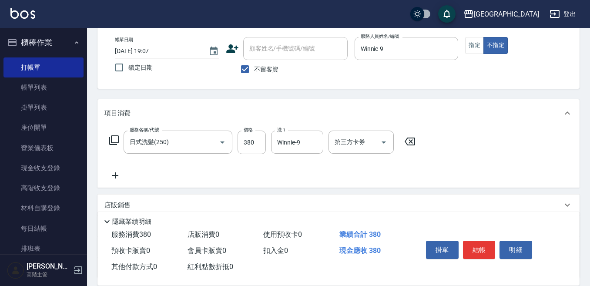
click at [114, 174] on icon at bounding box center [115, 175] width 22 height 10
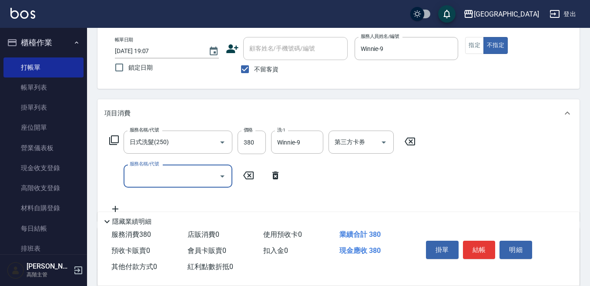
click at [119, 175] on div "服務名稱/代號 服務名稱/代號" at bounding box center [195, 176] width 182 height 23
click at [143, 175] on input "服務名稱/代號" at bounding box center [172, 175] width 88 height 15
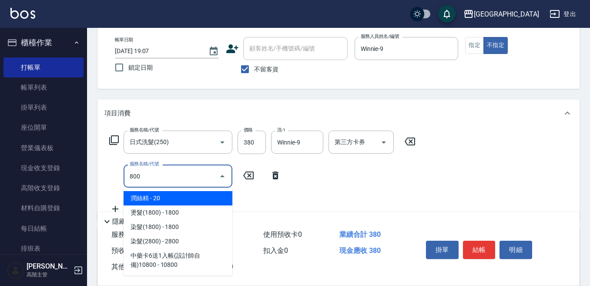
type input "潤絲精(800)"
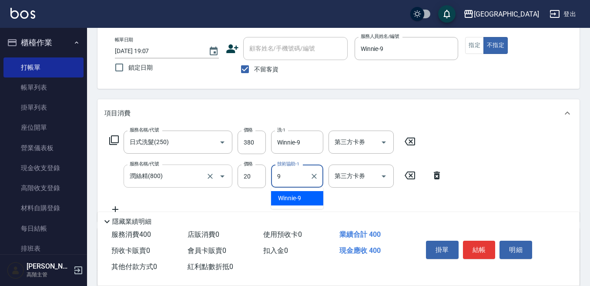
type input "Winnie-9"
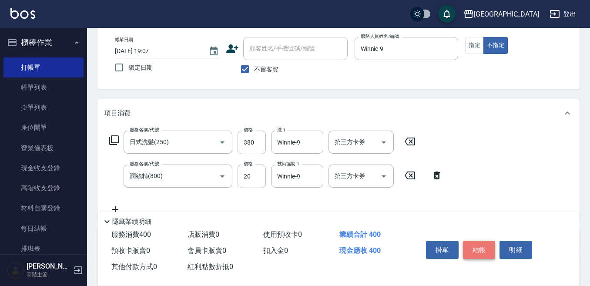
click at [471, 246] on button "結帳" at bounding box center [479, 250] width 33 height 18
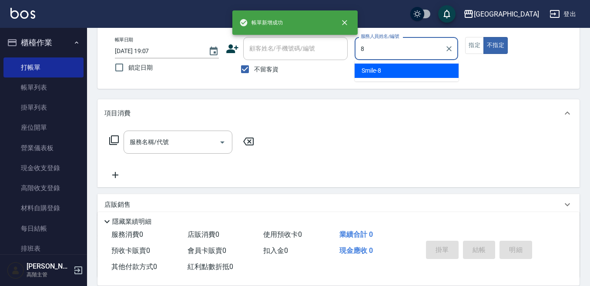
type input "Smile-8"
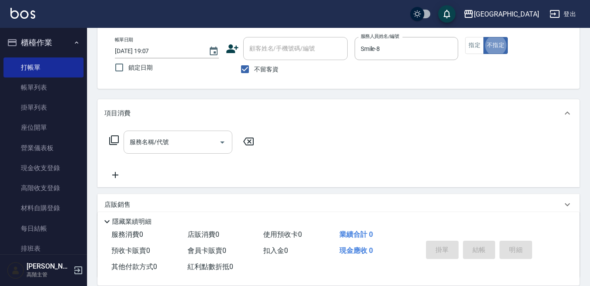
click at [178, 141] on input "服務名稱/代號" at bounding box center [172, 141] width 88 height 15
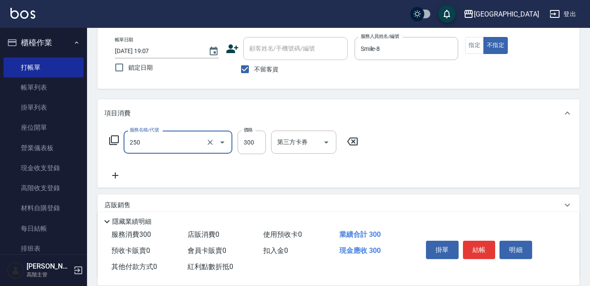
type input "日式洗髮(250)"
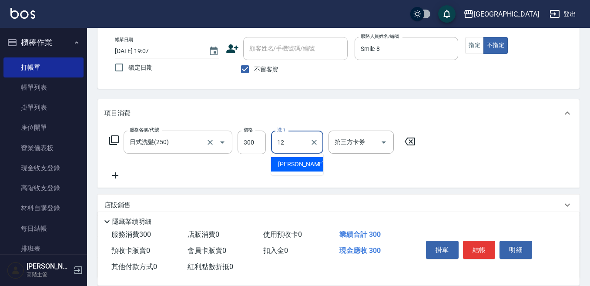
type input "Emily-12"
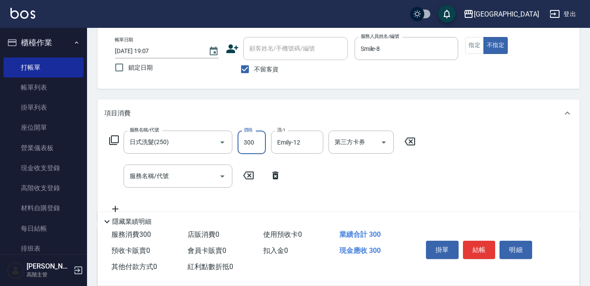
click at [248, 138] on input "300" at bounding box center [252, 143] width 28 height 24
type input "380"
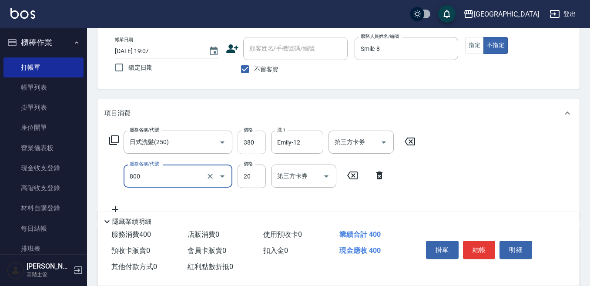
type input "潤絲精(800)"
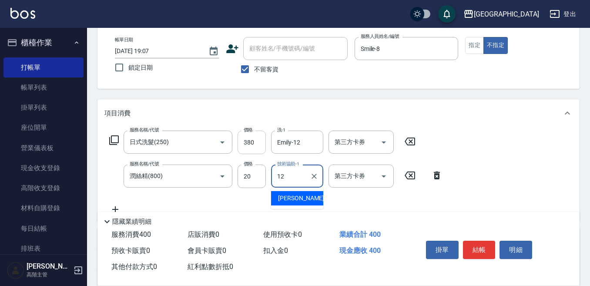
type input "Emily-12"
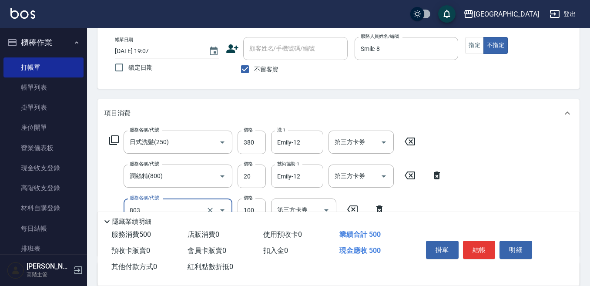
scroll to position [87, 0]
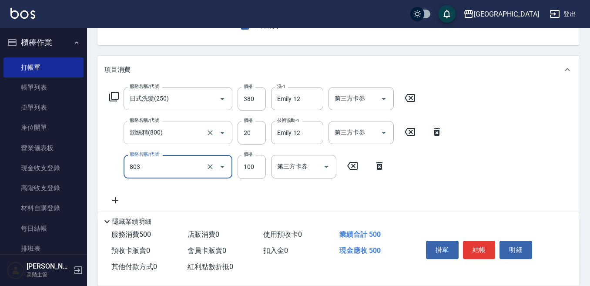
type input "電棒(803)"
click at [193, 125] on input "潤絲精(800)" at bounding box center [166, 132] width 77 height 15
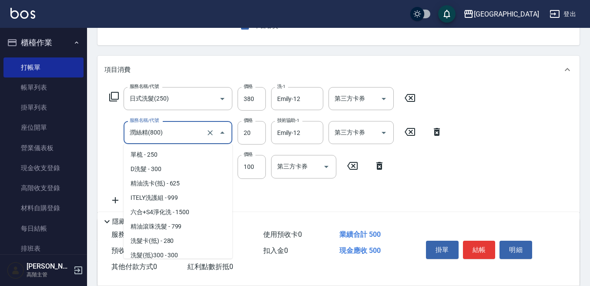
scroll to position [807, 0]
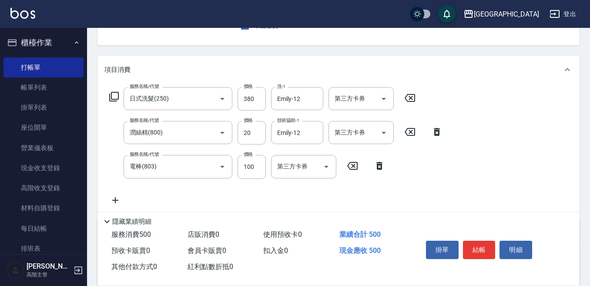
click at [261, 212] on div "隱藏業績明細" at bounding box center [338, 219] width 482 height 15
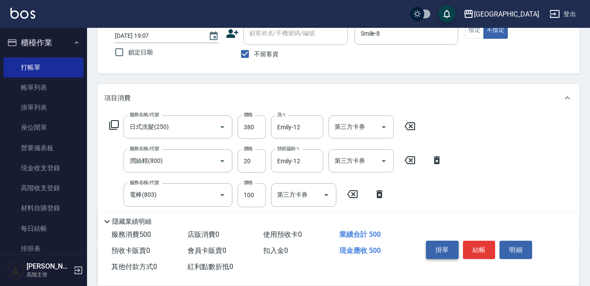
scroll to position [44, 0]
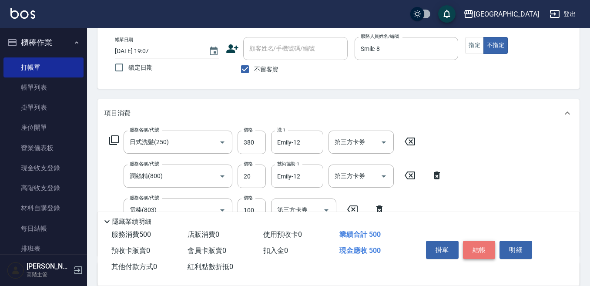
click at [475, 242] on button "結帳" at bounding box center [479, 250] width 33 height 18
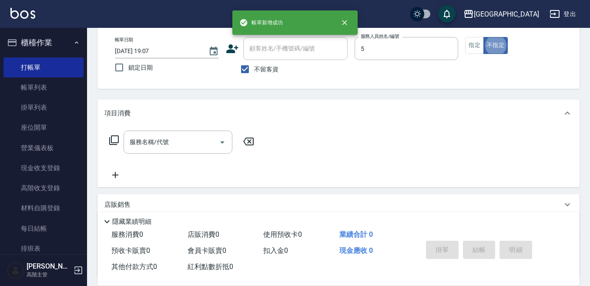
type input "中號-5"
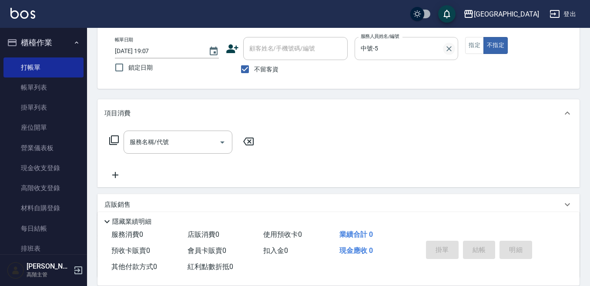
drag, startPoint x: 477, startPoint y: 44, endPoint x: 451, endPoint y: 53, distance: 27.1
click at [476, 44] on button "指定" at bounding box center [474, 45] width 19 height 17
click at [184, 134] on div "服務名稱/代號" at bounding box center [178, 142] width 109 height 23
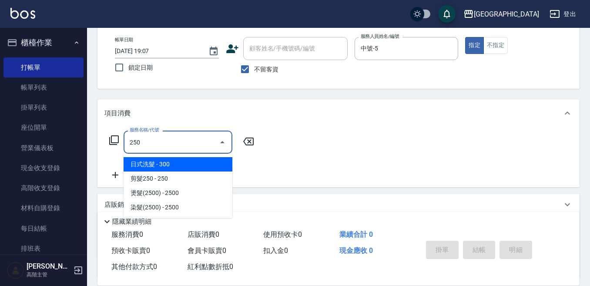
type input "日式洗髮(250)"
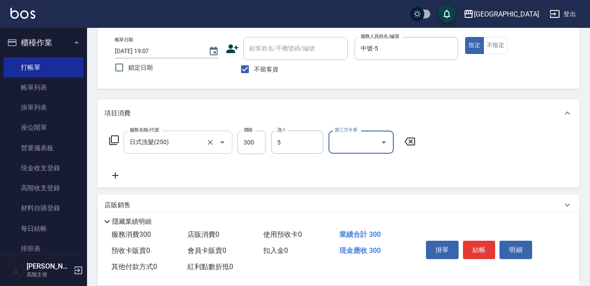
type input "中號-5"
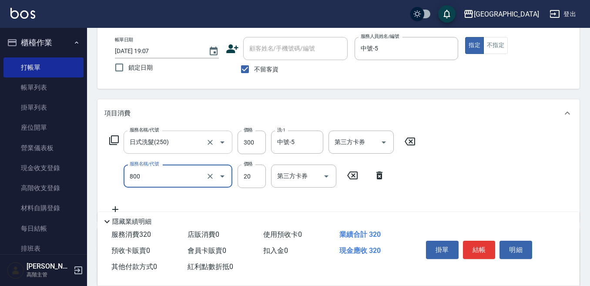
type input "潤絲精(800)"
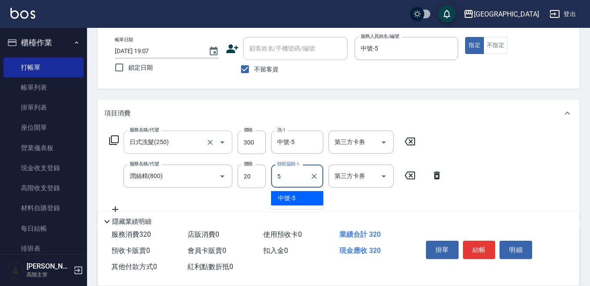
type input "中號-5"
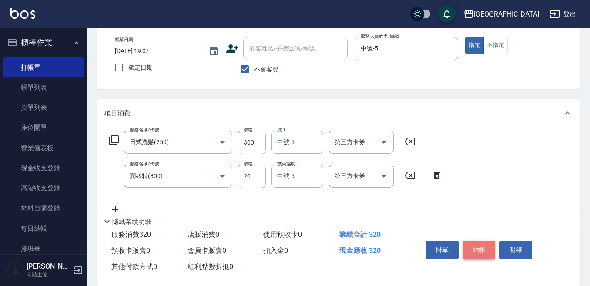
click at [473, 246] on button "結帳" at bounding box center [479, 250] width 33 height 18
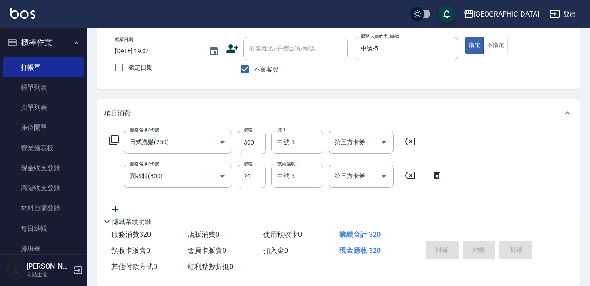
type input "[DATE] 19:08"
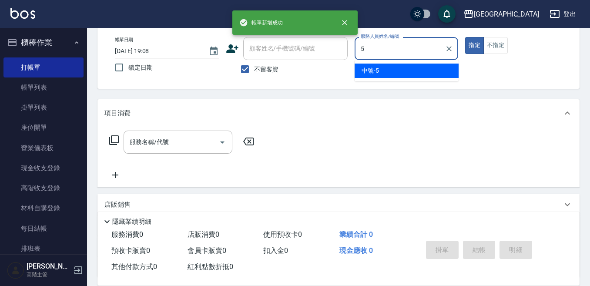
type input "中號-5"
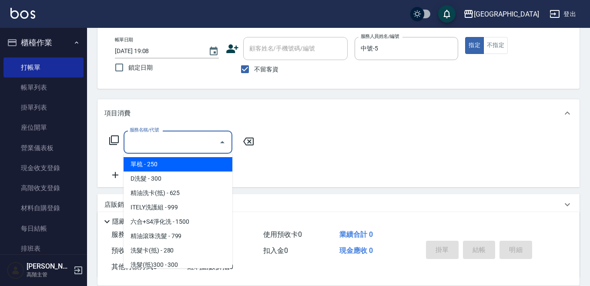
click at [151, 138] on input "服務名稱/代號" at bounding box center [172, 141] width 88 height 15
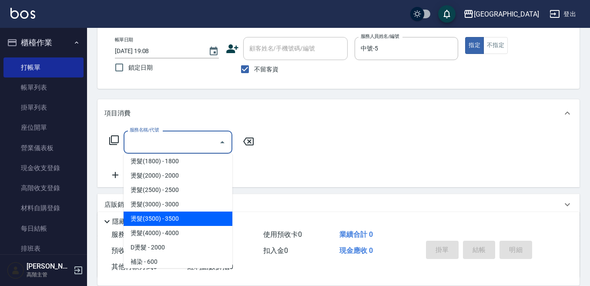
scroll to position [348, 0]
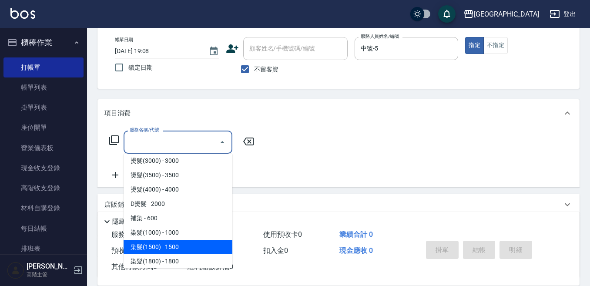
drag, startPoint x: 167, startPoint y: 248, endPoint x: 179, endPoint y: 235, distance: 17.9
click at [167, 248] on span "染髮(1500) - 1500" at bounding box center [178, 247] width 109 height 14
type input "染髮(1500)(502)"
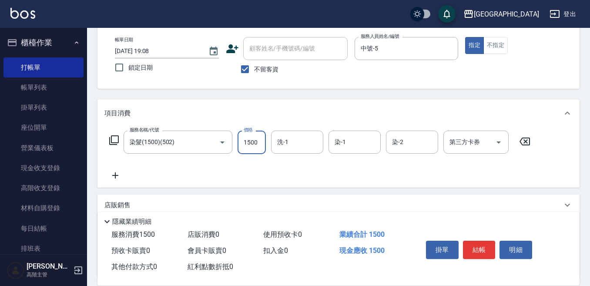
click at [256, 143] on input "1500" at bounding box center [252, 143] width 28 height 24
type input "1200"
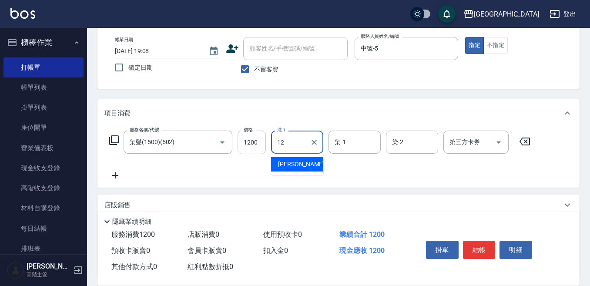
type input "Emily-12"
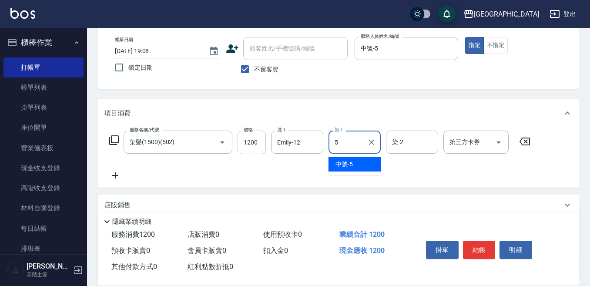
type input "中號-5"
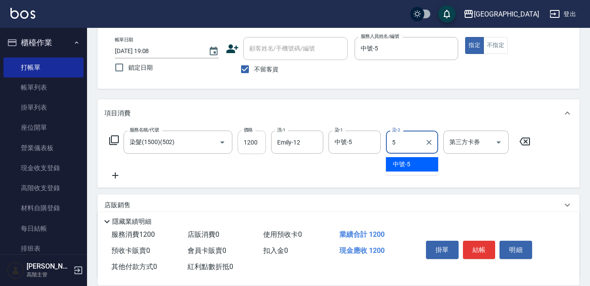
type input "中號-5"
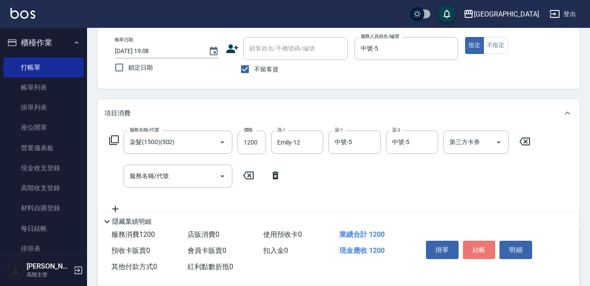
click at [472, 241] on button "結帳" at bounding box center [479, 250] width 33 height 18
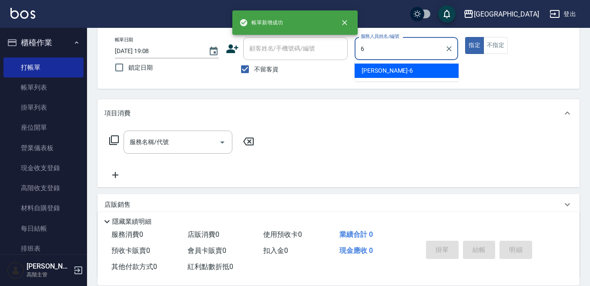
type input "[PERSON_NAME]-6"
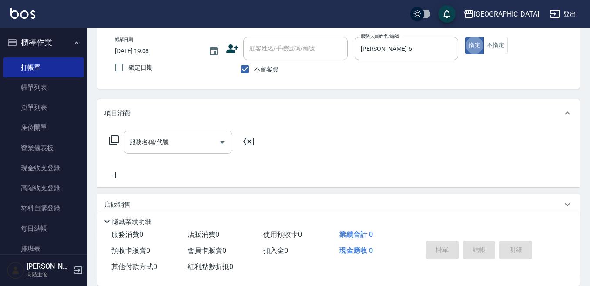
click at [148, 140] on div "服務名稱/代號 服務名稱/代號" at bounding box center [178, 142] width 109 height 23
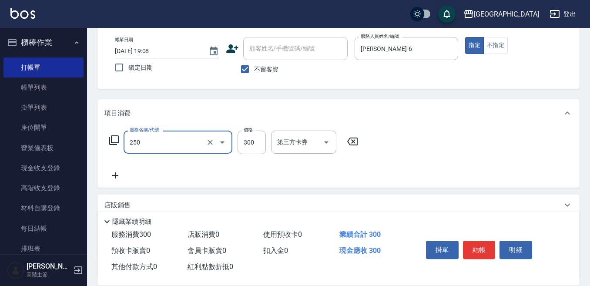
type input "日式洗髮(250)"
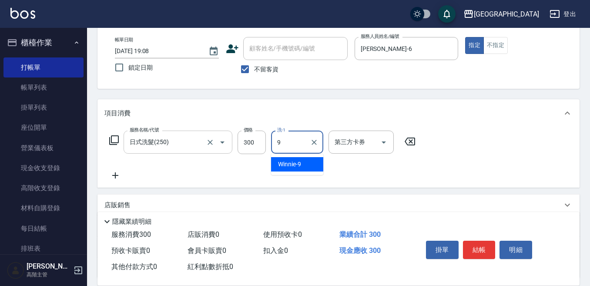
type input "Winnie-9"
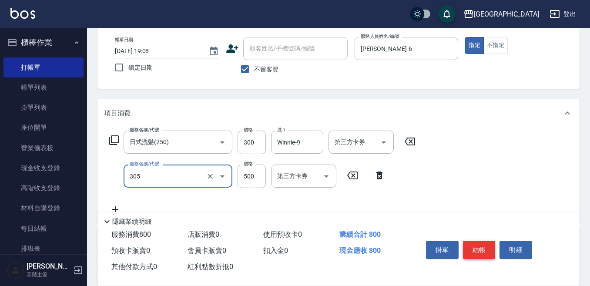
type input "剪髮500(305)"
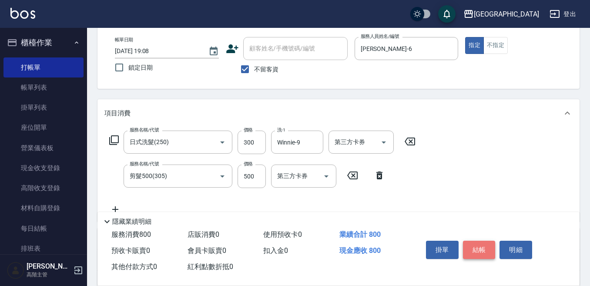
click at [472, 242] on button "結帳" at bounding box center [479, 250] width 33 height 18
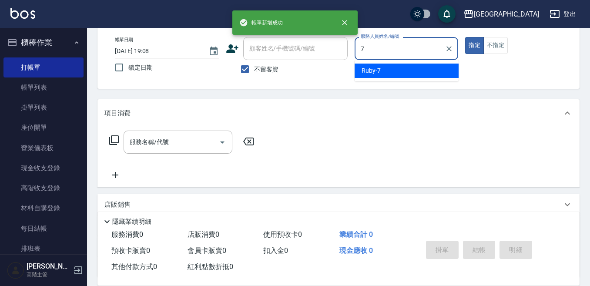
type input "Ruby-7"
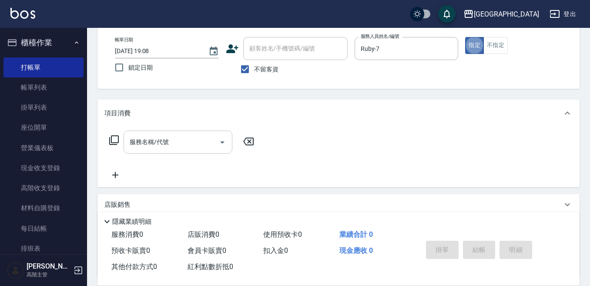
drag, startPoint x: 142, startPoint y: 138, endPoint x: 139, endPoint y: 135, distance: 4.6
click at [142, 138] on div "服務名稱/代號 服務名稱/代號" at bounding box center [178, 142] width 109 height 23
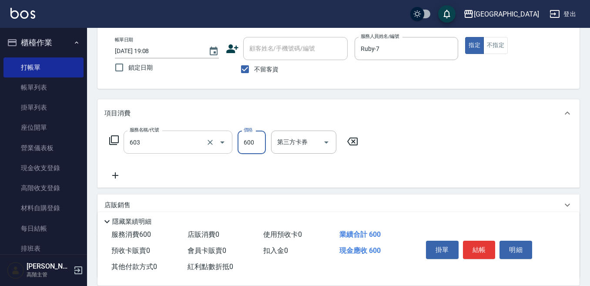
type input "DP水導素(603)"
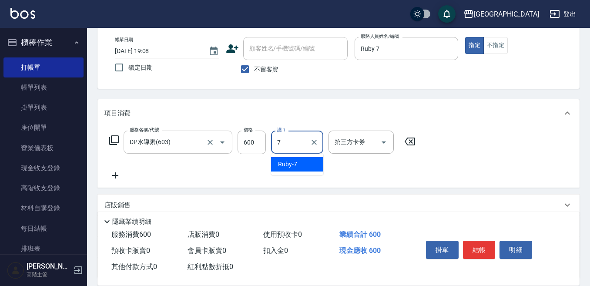
type input "Ruby-7"
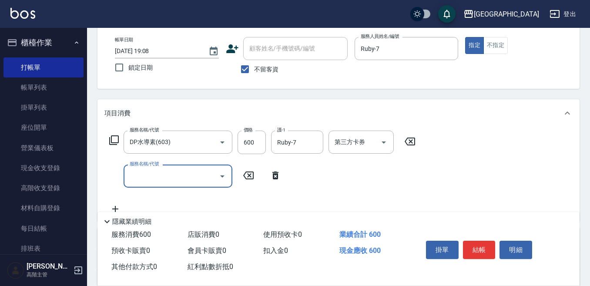
drag, startPoint x: 128, startPoint y: 175, endPoint x: 133, endPoint y: 173, distance: 5.1
click at [129, 175] on input "服務名稱/代號" at bounding box center [172, 175] width 88 height 15
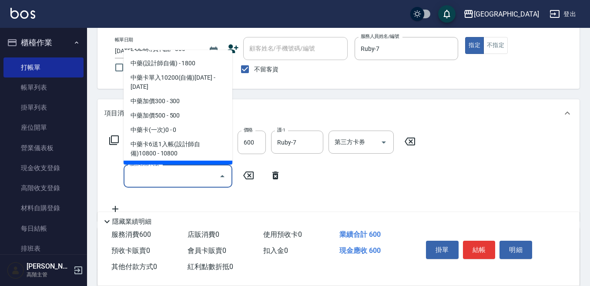
scroll to position [740, 0]
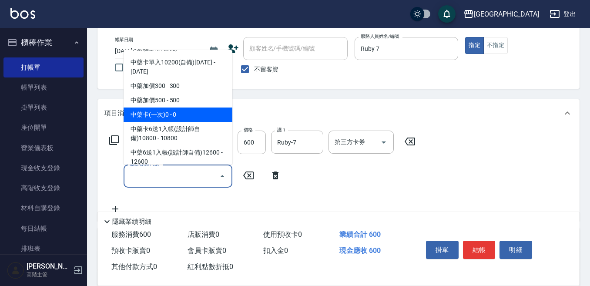
click at [178, 108] on span "中藥卡(一次)0 - 0" at bounding box center [178, 115] width 109 height 14
type input "中藥卡(一次)0(706)"
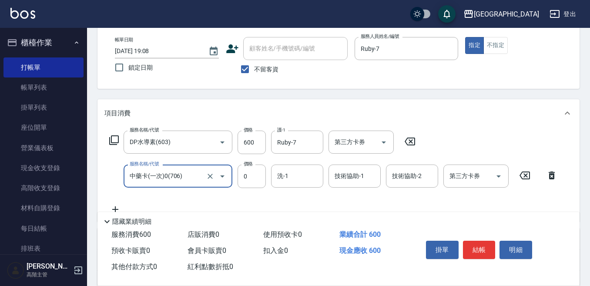
drag, startPoint x: 280, startPoint y: 178, endPoint x: 271, endPoint y: 167, distance: 14.5
click at [278, 172] on input "洗-1" at bounding box center [297, 175] width 44 height 15
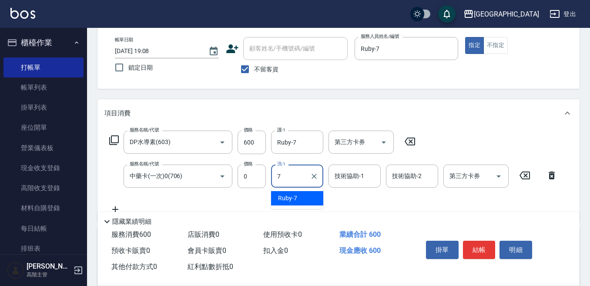
type input "Ruby-7"
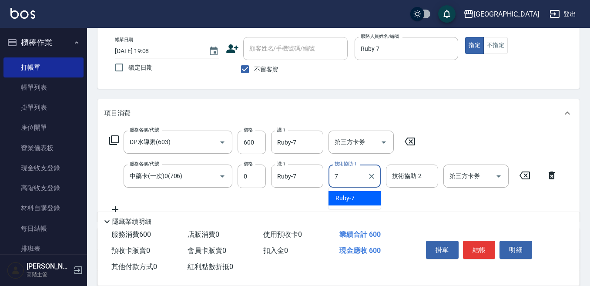
type input "Ruby-7"
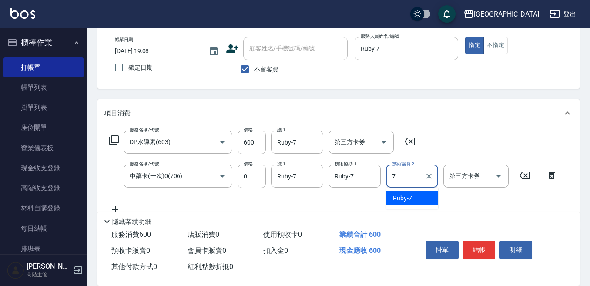
type input "Ruby-7"
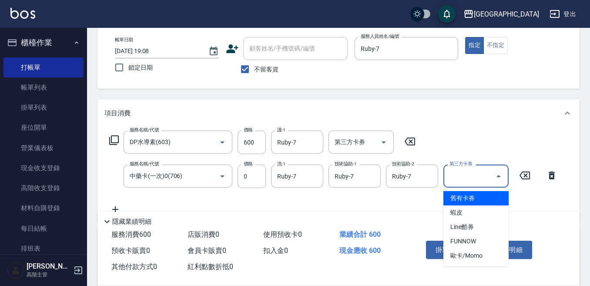
type input "舊有卡券"
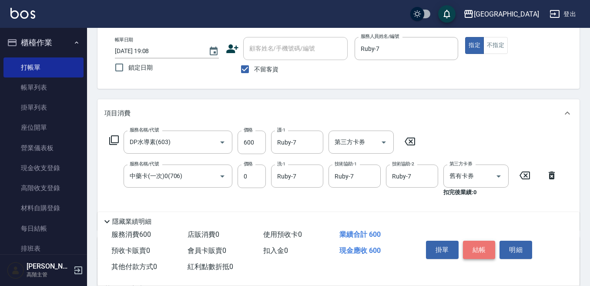
click at [471, 243] on button "結帳" at bounding box center [479, 250] width 33 height 18
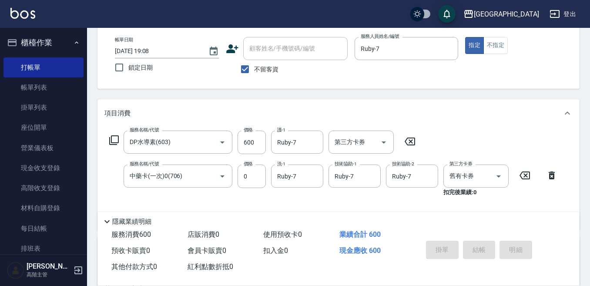
type input "[DATE] 19:09"
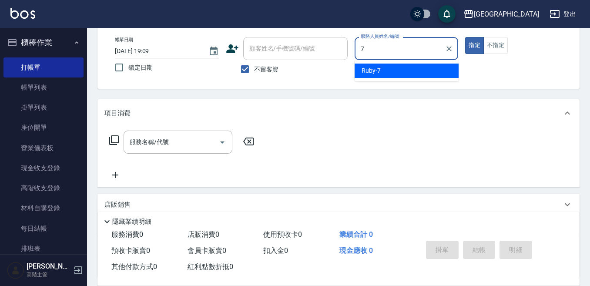
type input "Ruby-7"
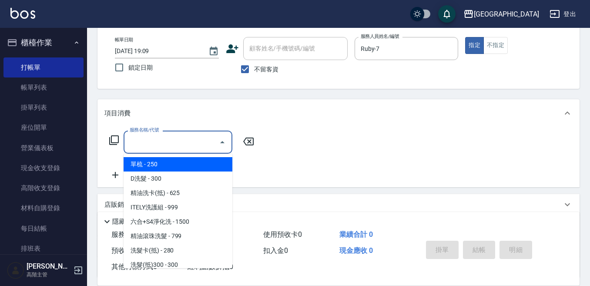
click at [158, 135] on div "服務名稱/代號 服務名稱/代號" at bounding box center [178, 142] width 109 height 23
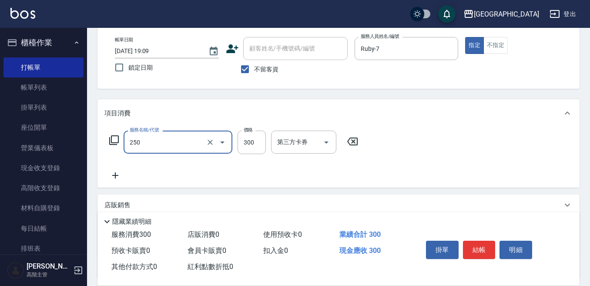
type input "日式洗髮(250)"
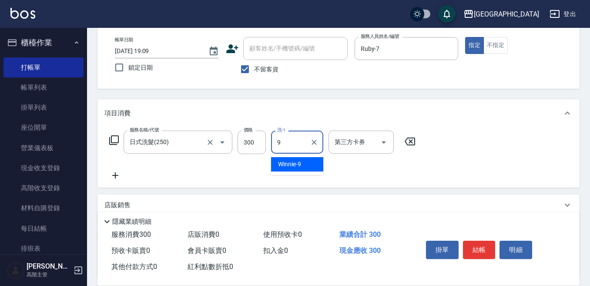
type input "Winnie-9"
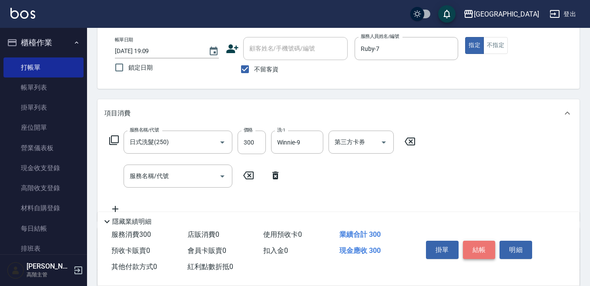
click at [473, 245] on button "結帳" at bounding box center [479, 250] width 33 height 18
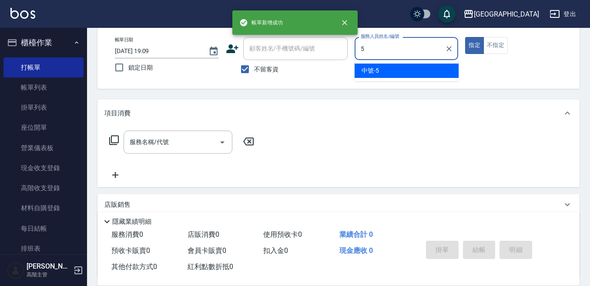
type input "中號-5"
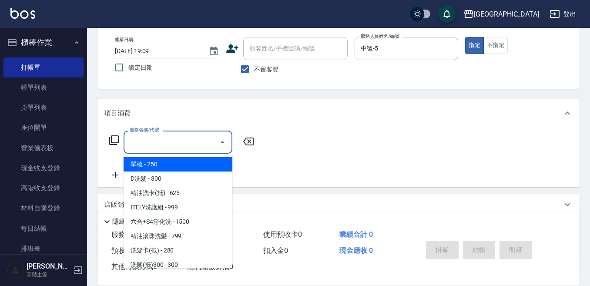
click at [138, 139] on input "服務名稱/代號" at bounding box center [172, 141] width 88 height 15
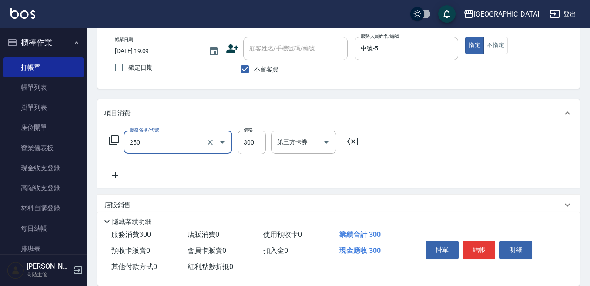
type input "日式洗髮(250)"
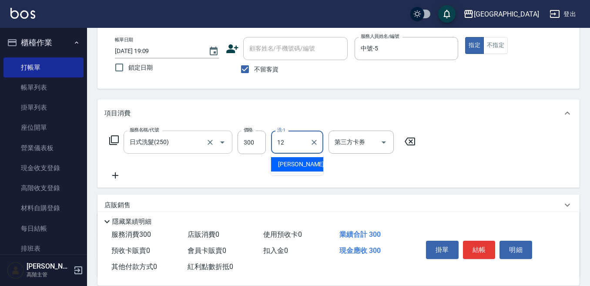
type input "Emily-12"
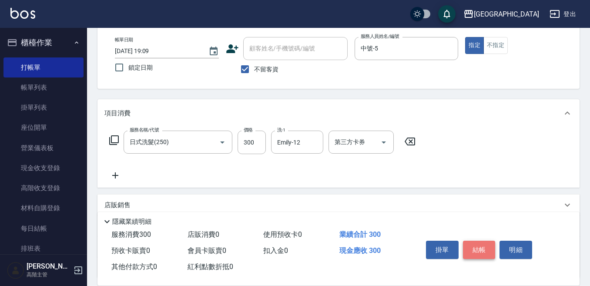
click at [482, 241] on button "結帳" at bounding box center [479, 250] width 33 height 18
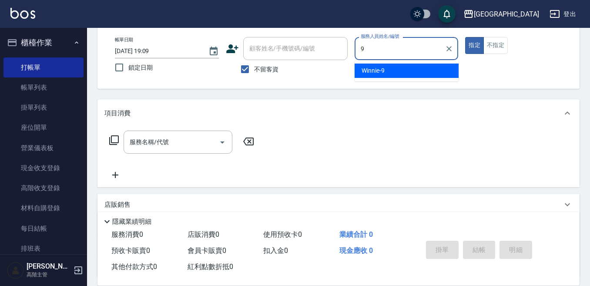
type input "Winnie-9"
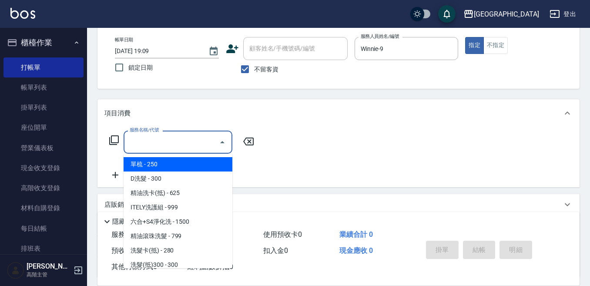
click at [140, 149] on input "服務名稱/代號" at bounding box center [172, 141] width 88 height 15
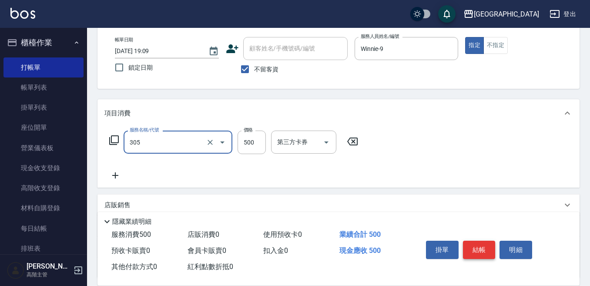
type input "剪髮500(305)"
click at [480, 248] on button "結帳" at bounding box center [479, 250] width 33 height 18
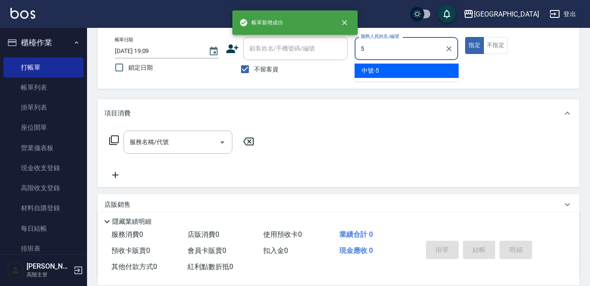
type input "中號-5"
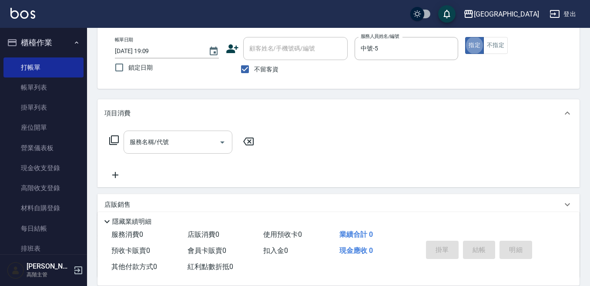
click at [149, 137] on div "服務名稱/代號 服務名稱/代號" at bounding box center [178, 142] width 109 height 23
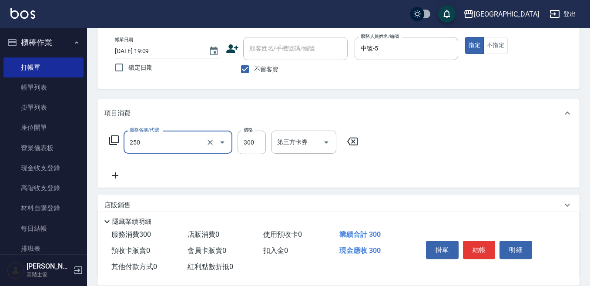
type input "日式洗髮(250)"
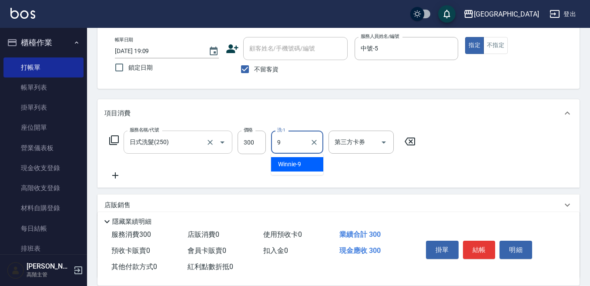
type input "Winnie-9"
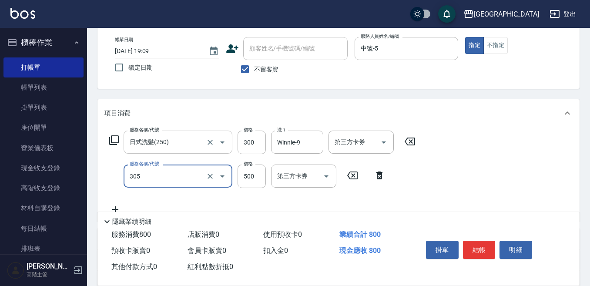
type input "剪髮500(305)"
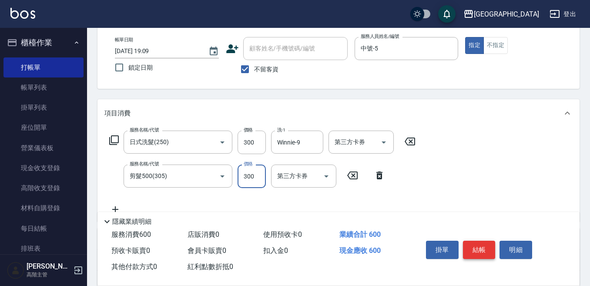
type input "300"
click at [474, 246] on button "結帳" at bounding box center [479, 250] width 33 height 18
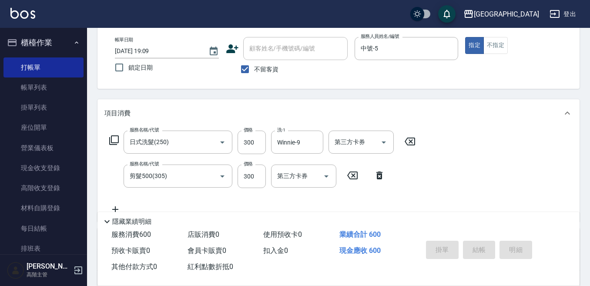
type input "[DATE] 19:10"
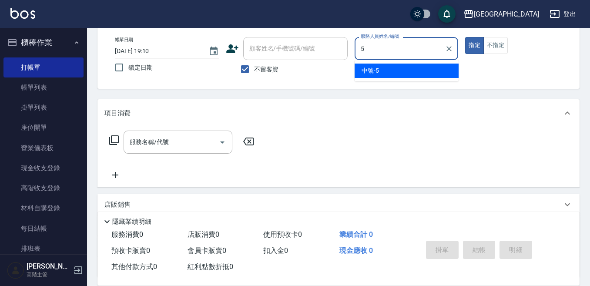
type input "中號-5"
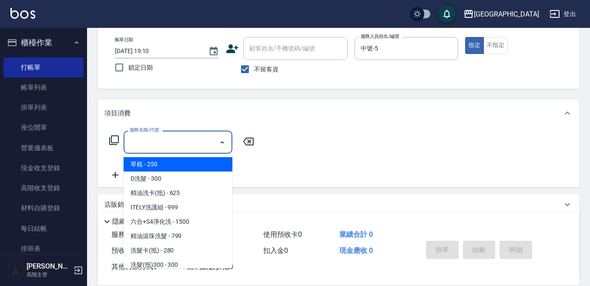
click at [133, 139] on input "服務名稱/代號" at bounding box center [172, 141] width 88 height 15
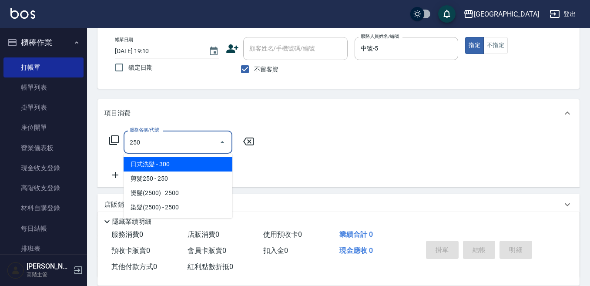
type input "日式洗髮(250)"
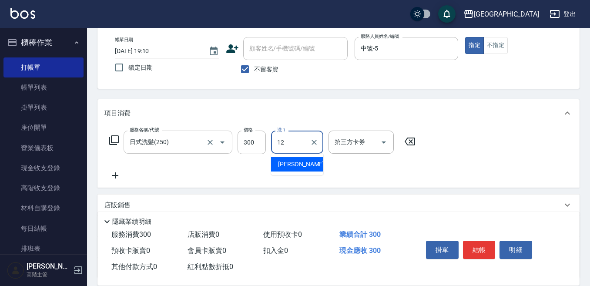
type input "Emily-12"
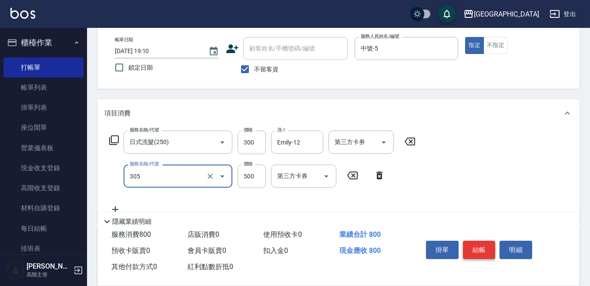
type input "剪髮500(305)"
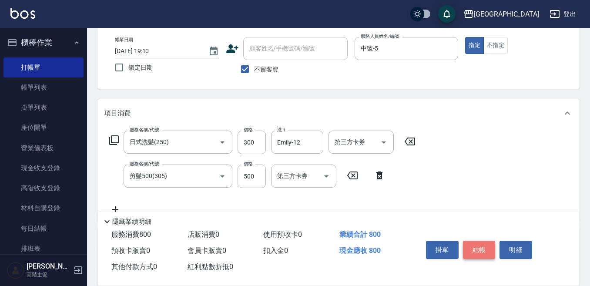
click at [479, 242] on button "結帳" at bounding box center [479, 250] width 33 height 18
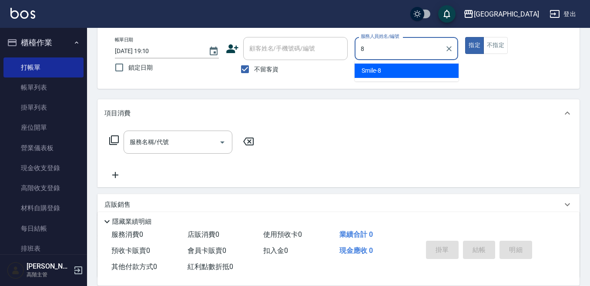
type input "Smile-8"
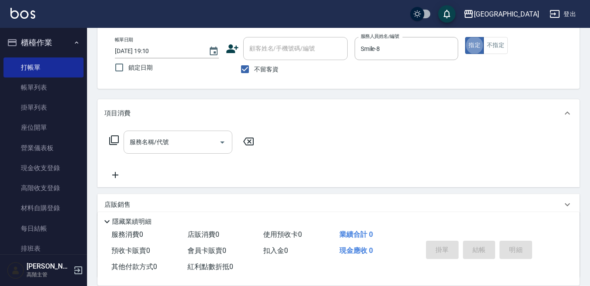
click at [166, 140] on input "服務名稱/代號" at bounding box center [172, 141] width 88 height 15
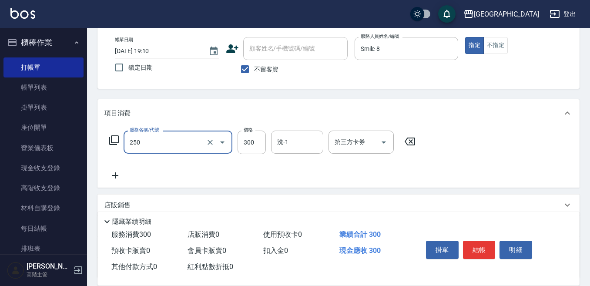
type input "日式洗髮(250)"
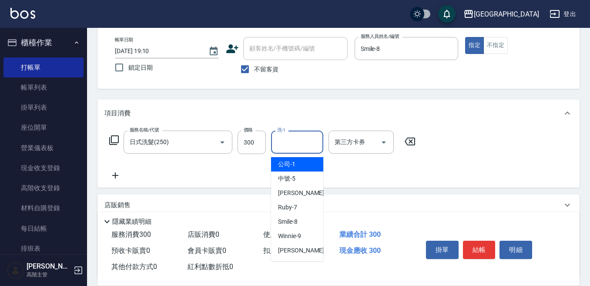
click at [285, 140] on input "洗-1" at bounding box center [297, 141] width 44 height 15
type input "Smile-8"
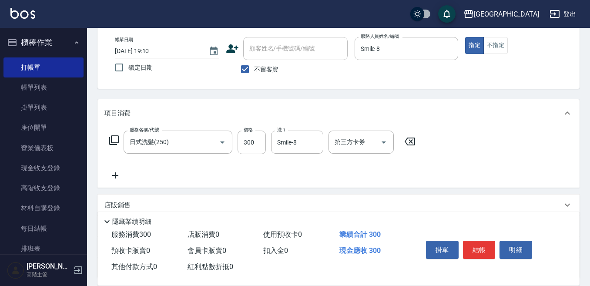
drag, startPoint x: 113, startPoint y: 175, endPoint x: 122, endPoint y: 173, distance: 9.3
click at [122, 173] on icon at bounding box center [115, 175] width 22 height 10
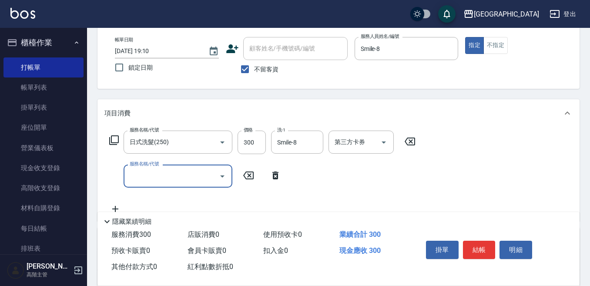
click at [131, 173] on input "服務名稱/代號" at bounding box center [172, 175] width 88 height 15
type input "日式洗髮(250)"
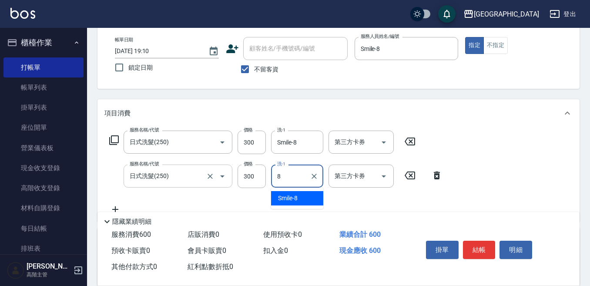
type input "Smile-8"
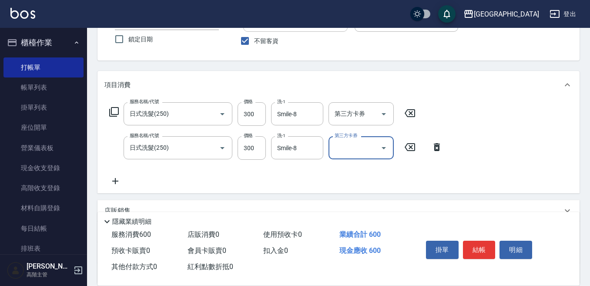
scroll to position [87, 0]
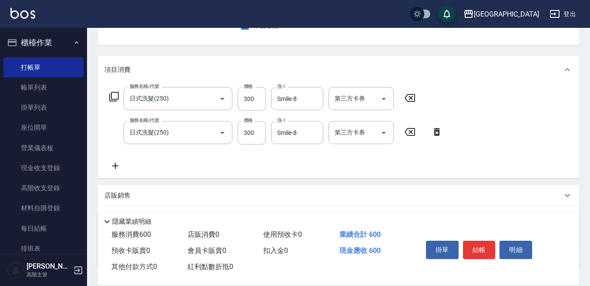
click at [118, 165] on icon at bounding box center [115, 166] width 22 height 10
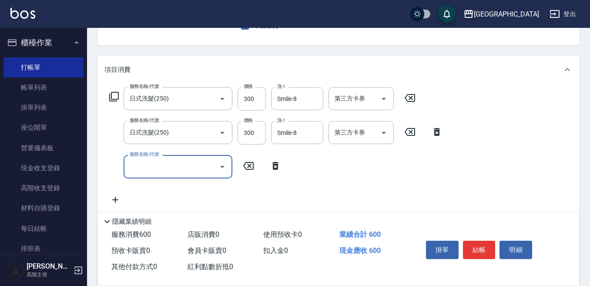
click at [124, 164] on div "服務名稱/代號" at bounding box center [178, 166] width 109 height 23
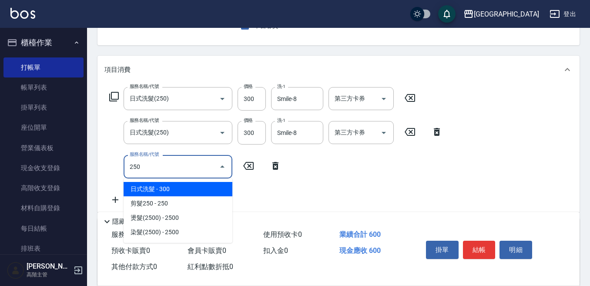
type input "日式洗髮(250)"
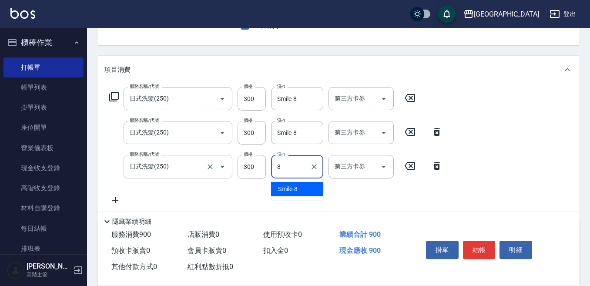
type input "Smile-8"
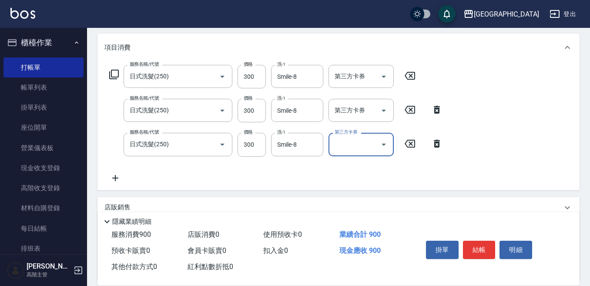
scroll to position [131, 0]
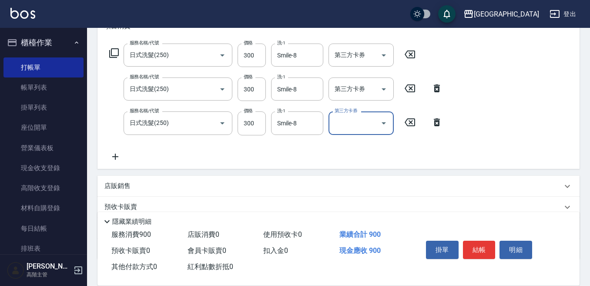
click at [117, 157] on icon at bounding box center [115, 156] width 22 height 10
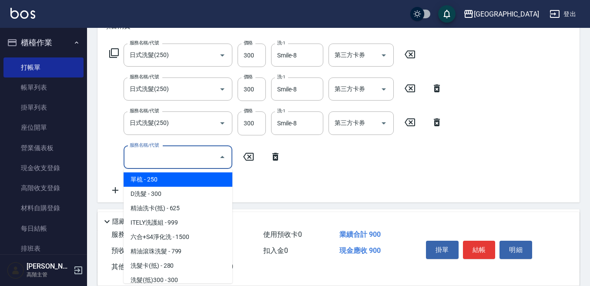
click at [132, 156] on input "服務名稱/代號" at bounding box center [172, 157] width 88 height 15
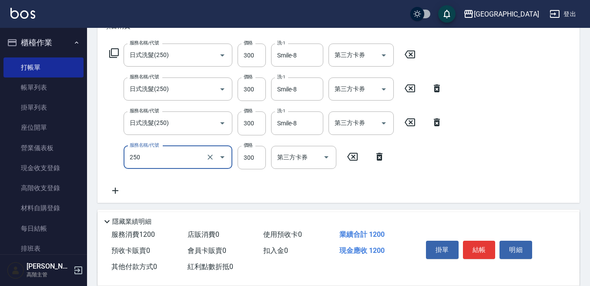
type input "日式洗髮(250)"
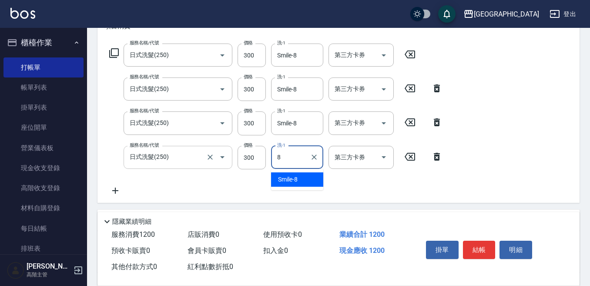
type input "Smile-8"
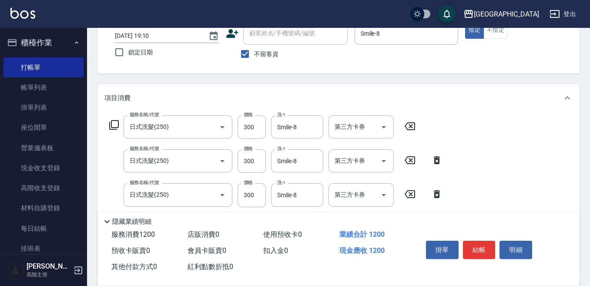
scroll to position [44, 0]
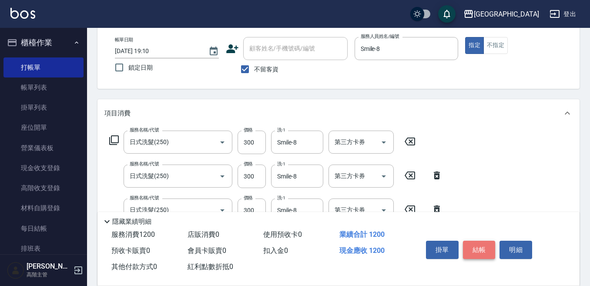
click at [479, 242] on button "結帳" at bounding box center [479, 250] width 33 height 18
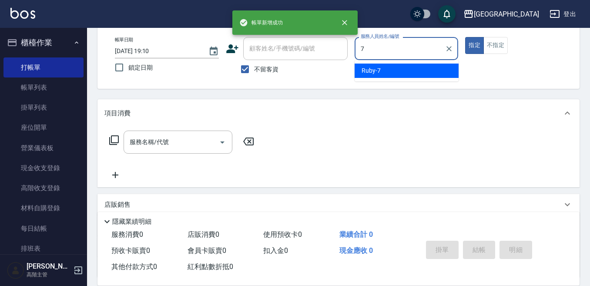
type input "Ruby-7"
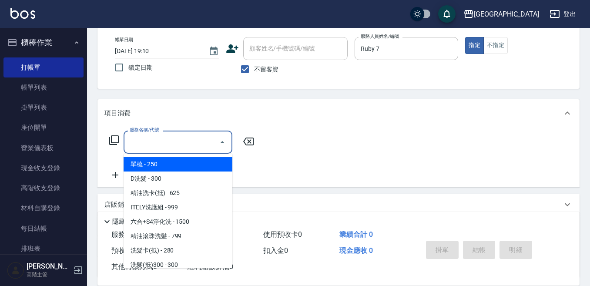
click at [166, 135] on input "服務名稱/代號" at bounding box center [172, 141] width 88 height 15
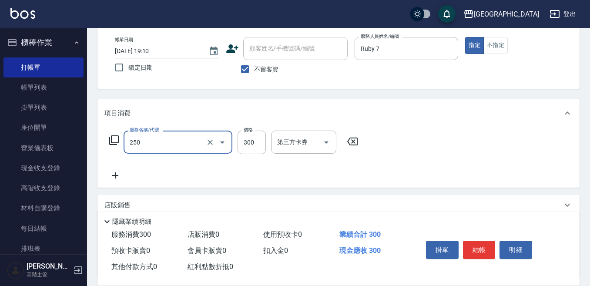
type input "日式洗髮(250)"
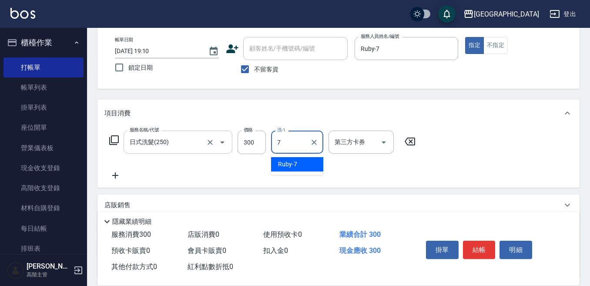
type input "Ruby-7"
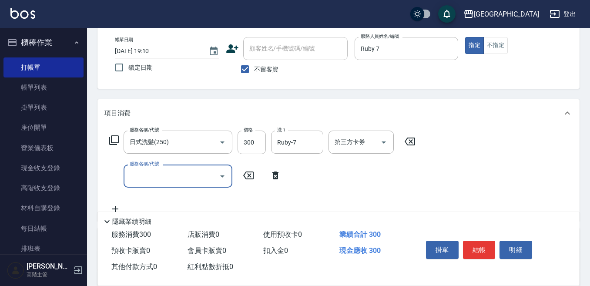
click at [142, 176] on input "服務名稱/代號" at bounding box center [172, 175] width 88 height 15
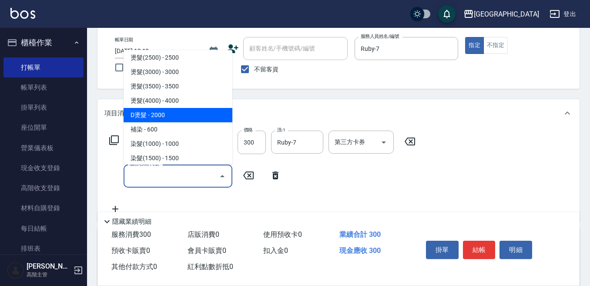
scroll to position [348, 0]
click at [156, 115] on span "補染 - 600" at bounding box center [178, 115] width 109 height 14
type input "補染(500)"
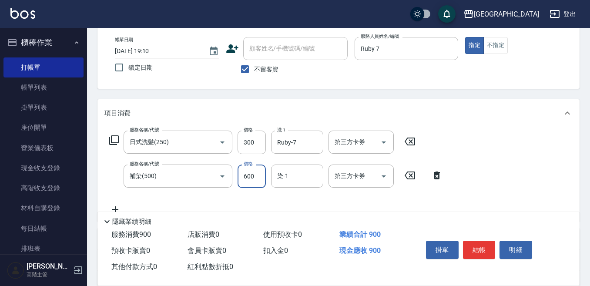
click at [247, 177] on input "600" at bounding box center [252, 177] width 28 height 24
type input "500"
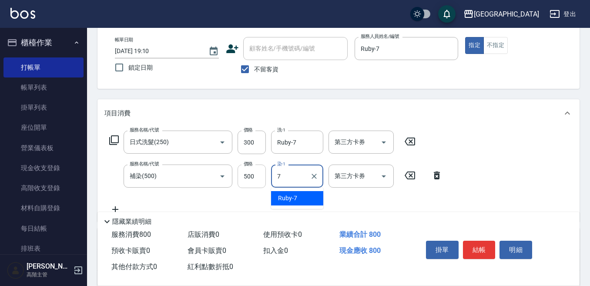
type input "Ruby-7"
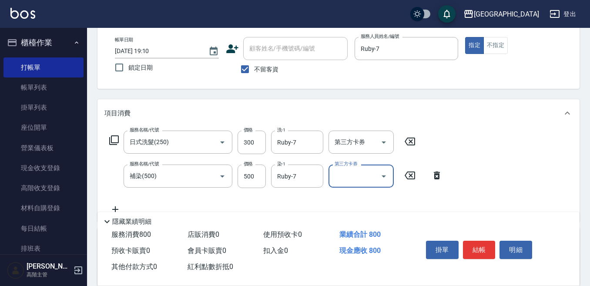
click at [478, 241] on button "結帳" at bounding box center [479, 250] width 33 height 18
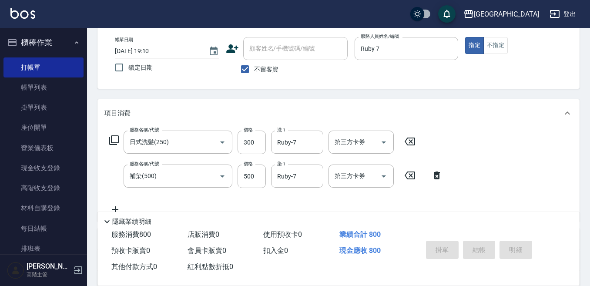
type input "[DATE] 19:11"
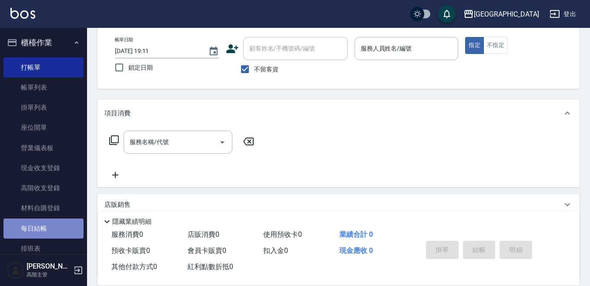
drag, startPoint x: 54, startPoint y: 229, endPoint x: 49, endPoint y: 226, distance: 5.9
click at [53, 229] on link "每日結帳" at bounding box center [43, 228] width 80 height 20
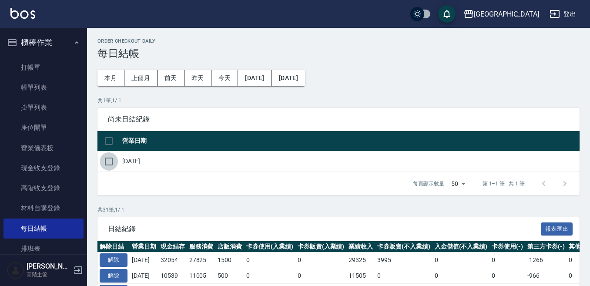
drag, startPoint x: 109, startPoint y: 161, endPoint x: 148, endPoint y: 182, distance: 44.4
click at [111, 162] on input "checkbox" at bounding box center [109, 161] width 18 height 18
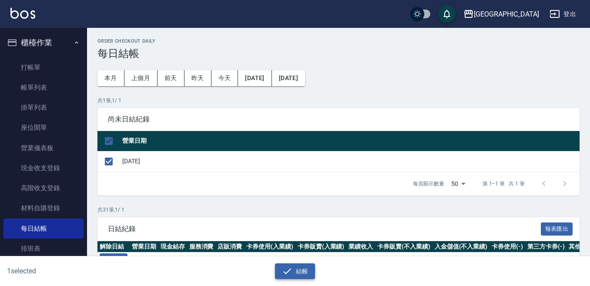
click at [292, 268] on button "結帳" at bounding box center [295, 271] width 40 height 16
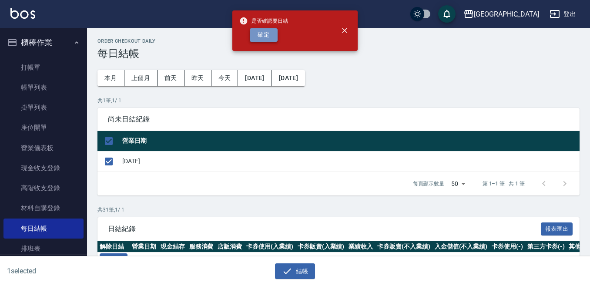
click at [265, 37] on button "確定" at bounding box center [264, 34] width 28 height 13
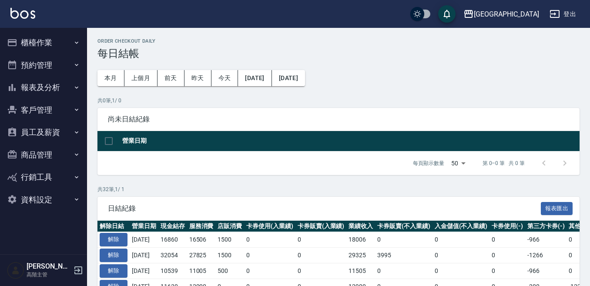
click at [37, 43] on button "櫃檯作業" at bounding box center [43, 42] width 80 height 23
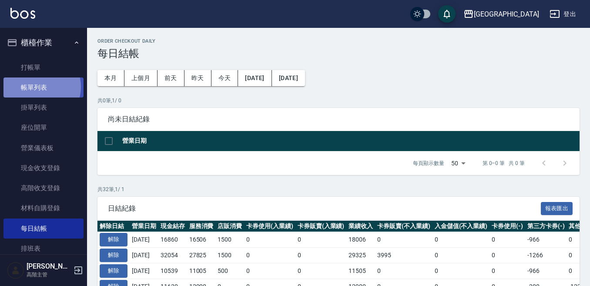
click at [40, 87] on link "帳單列表" at bounding box center [43, 87] width 80 height 20
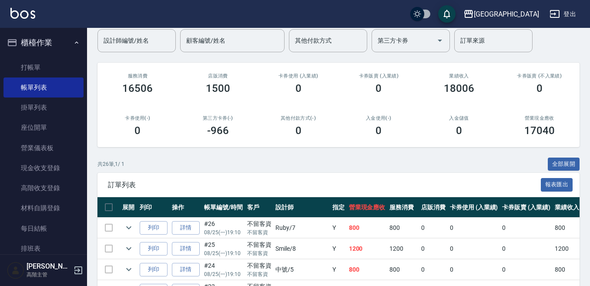
scroll to position [87, 0]
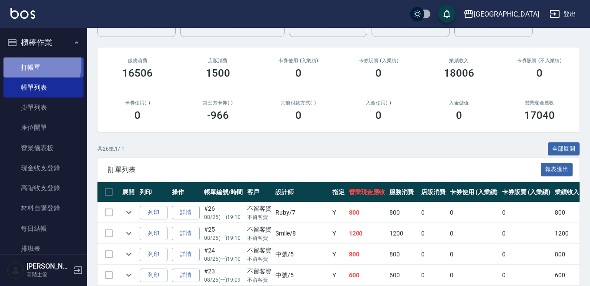
click at [33, 65] on link "打帳單" at bounding box center [43, 67] width 80 height 20
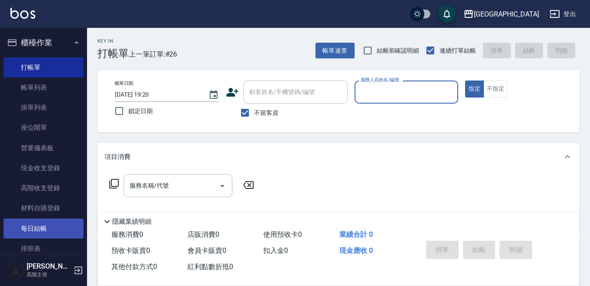
click at [48, 224] on link "每日結帳" at bounding box center [43, 228] width 80 height 20
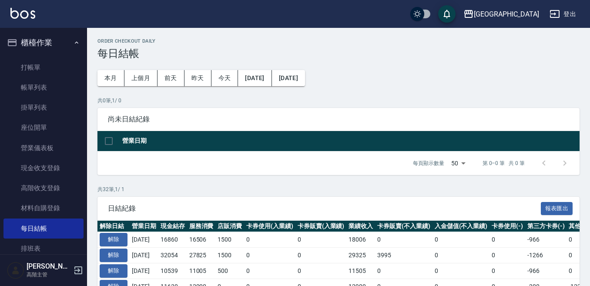
drag, startPoint x: 47, startPoint y: 84, endPoint x: 234, endPoint y: 192, distance: 215.8
click at [47, 83] on link "帳單列表" at bounding box center [43, 87] width 80 height 20
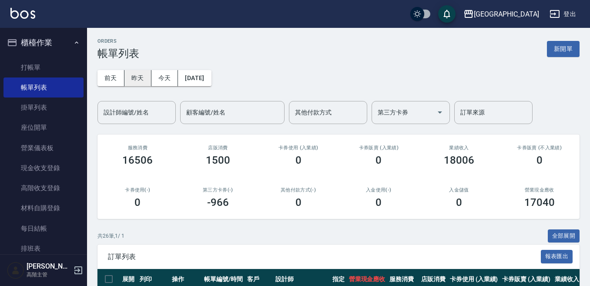
click at [129, 77] on button "昨天" at bounding box center [137, 78] width 27 height 16
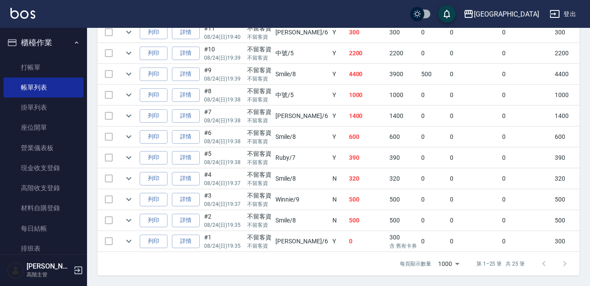
scroll to position [567, 0]
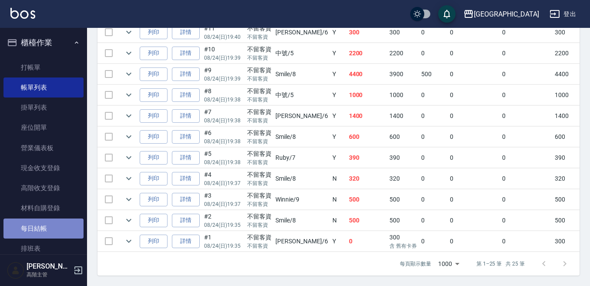
click at [44, 230] on link "每日結帳" at bounding box center [43, 228] width 80 height 20
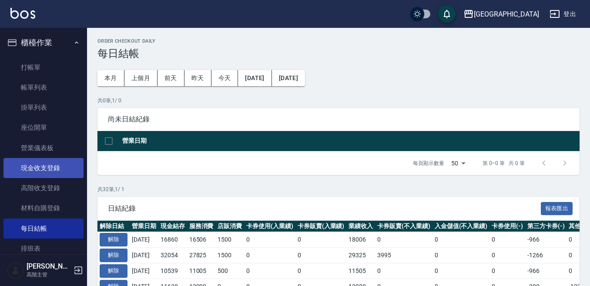
click at [61, 171] on link "現金收支登錄" at bounding box center [43, 168] width 80 height 20
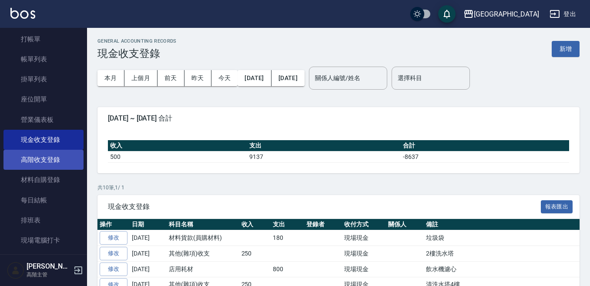
scroll to position [44, 0]
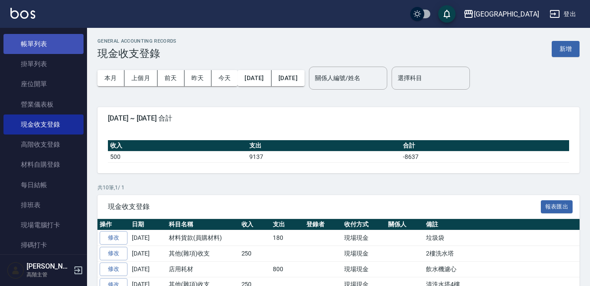
click at [47, 46] on link "帳單列表" at bounding box center [43, 44] width 80 height 20
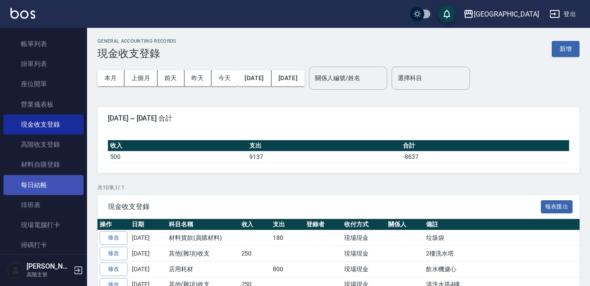
click at [60, 189] on link "每日結帳" at bounding box center [43, 185] width 80 height 20
click at [46, 184] on link "每日結帳" at bounding box center [43, 185] width 80 height 20
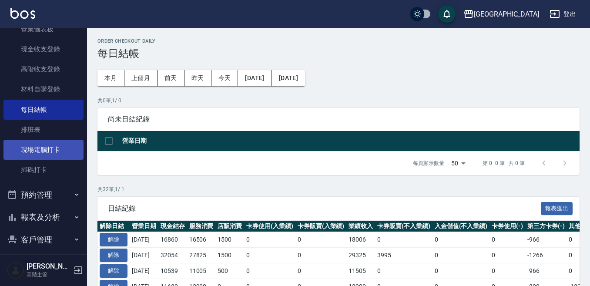
scroll to position [131, 0]
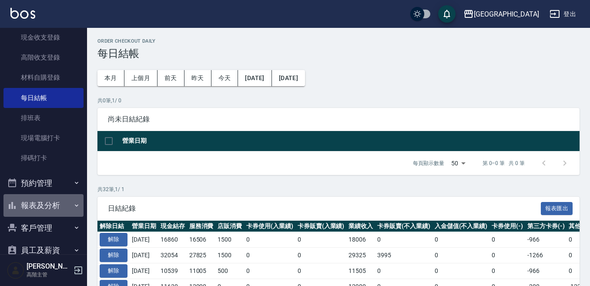
click at [47, 208] on button "報表及分析" at bounding box center [43, 205] width 80 height 23
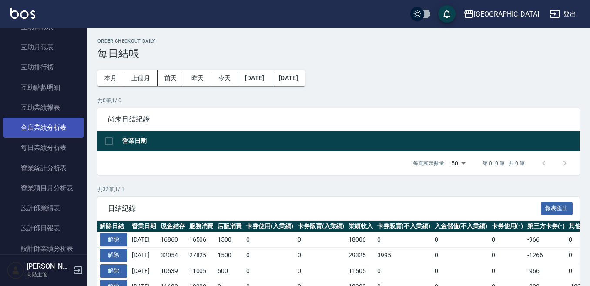
scroll to position [435, 0]
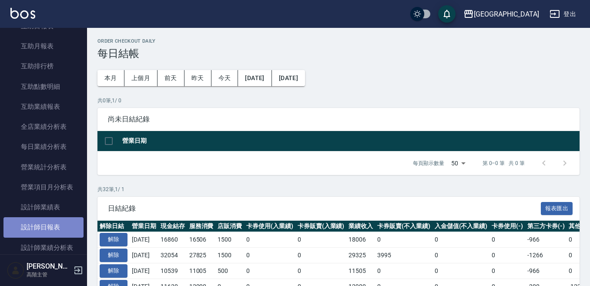
click at [52, 224] on link "設計師日報表" at bounding box center [43, 227] width 80 height 20
